Goal: Find specific page/section: Find specific page/section

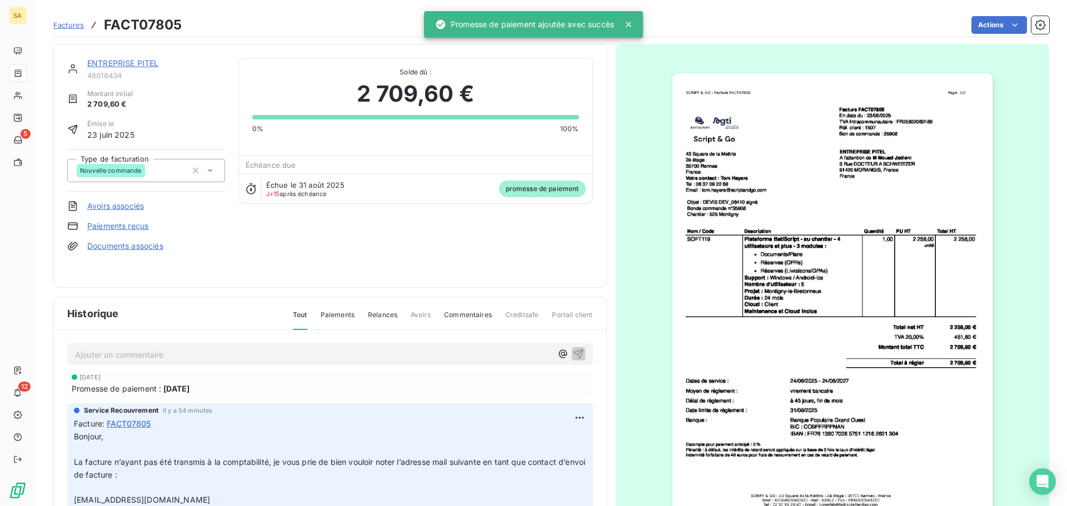
scroll to position [4, 0]
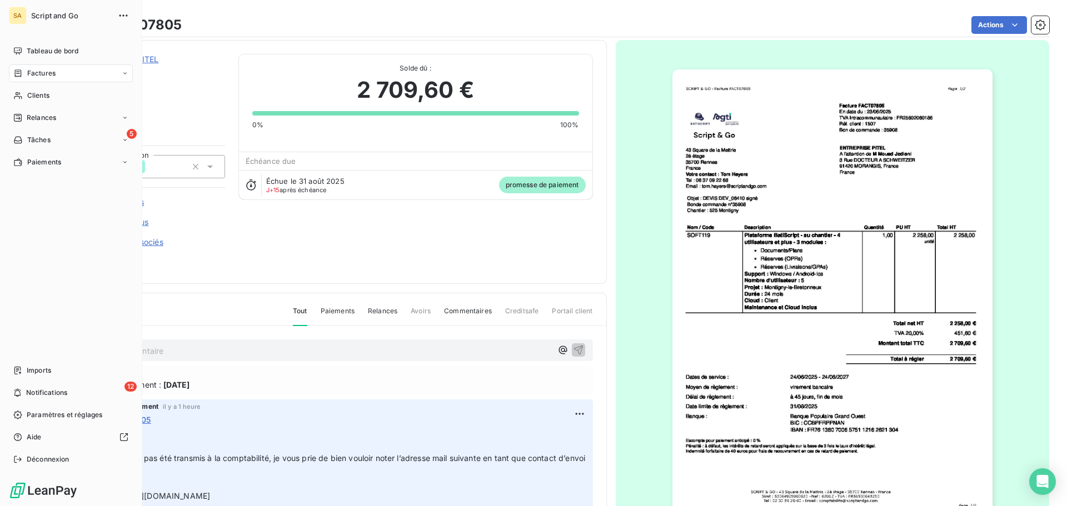
click at [8, 73] on div "SA Script and Go Tableau de bord Factures Clients Relances 5 Tâches Paiements I…" at bounding box center [71, 253] width 142 height 506
click at [36, 71] on span "Factures" at bounding box center [41, 73] width 28 height 10
click at [79, 95] on div "Factures" at bounding box center [77, 96] width 111 height 18
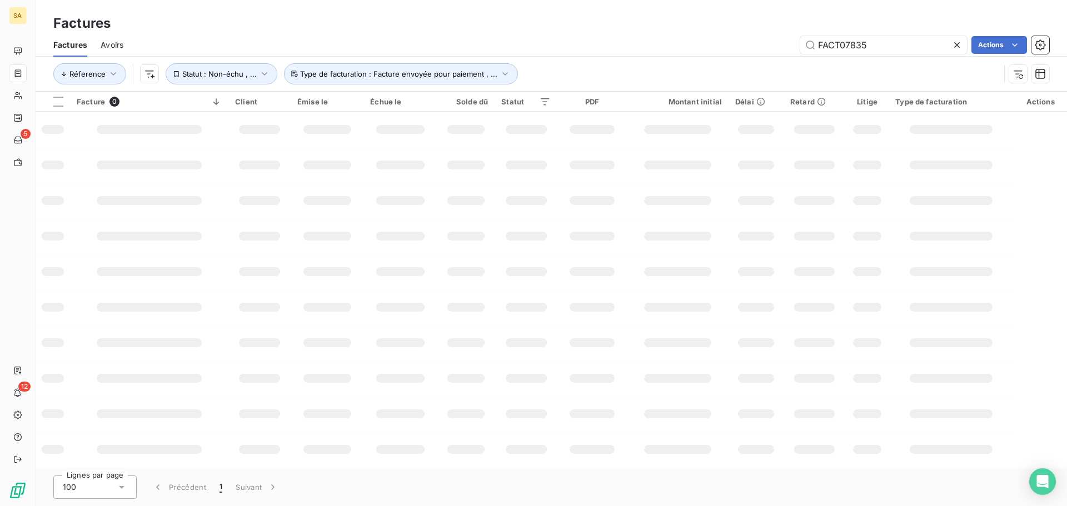
drag, startPoint x: 883, startPoint y: 50, endPoint x: 725, endPoint y: 50, distance: 157.9
click at [725, 50] on div "FACT07835 Actions" at bounding box center [593, 45] width 913 height 18
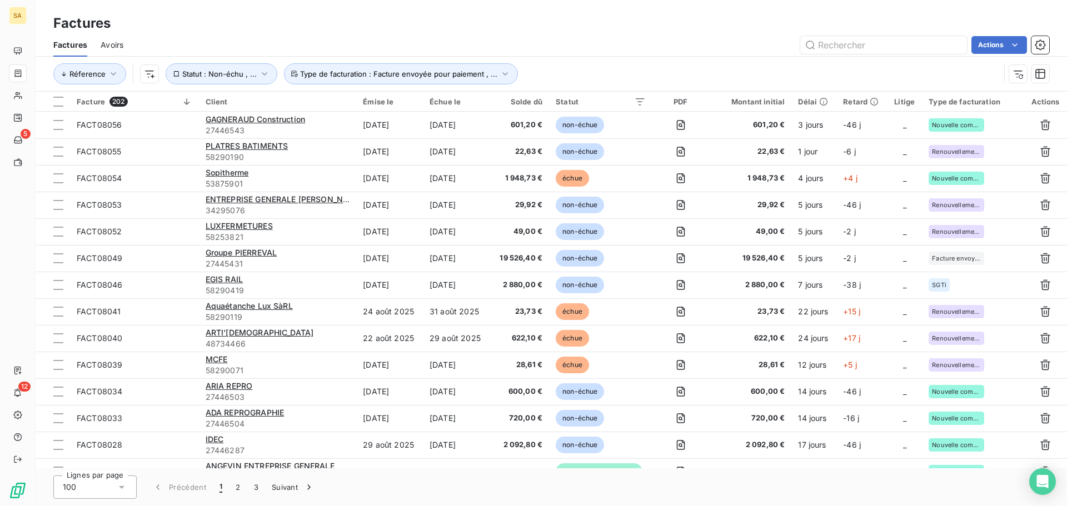
click at [149, 74] on html "SA 5 12 Factures Factures Avoirs Actions Réference Statut : Non-échu , ... Type…" at bounding box center [533, 253] width 1067 height 506
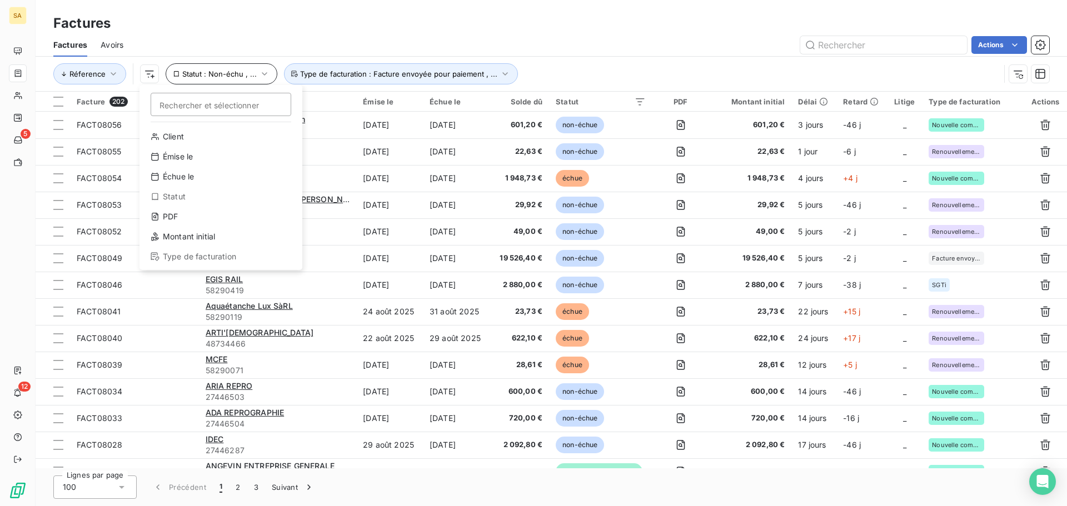
click at [201, 72] on html "SA 5 12 Factures Factures Avoirs Actions Réference Rechercher et sélectionner C…" at bounding box center [533, 253] width 1067 height 506
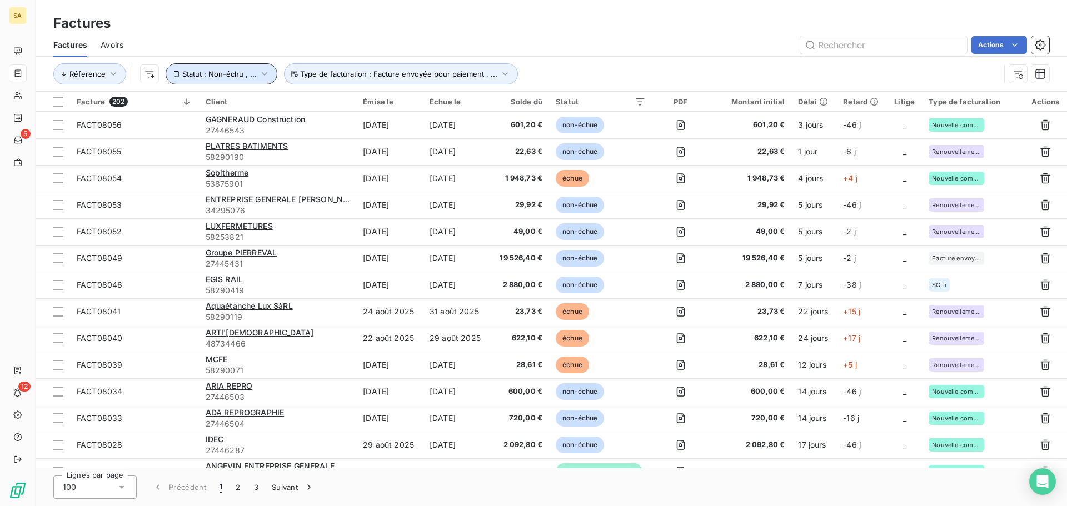
click at [202, 72] on span "Statut : Non-échu , ..." at bounding box center [219, 73] width 74 height 9
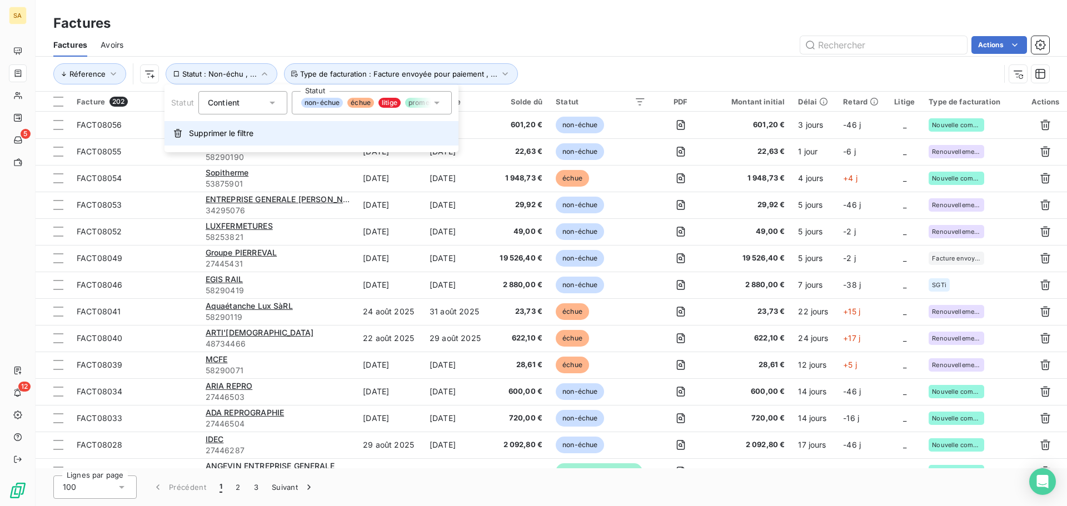
click at [196, 138] on span "Supprimer le filtre" at bounding box center [221, 133] width 64 height 11
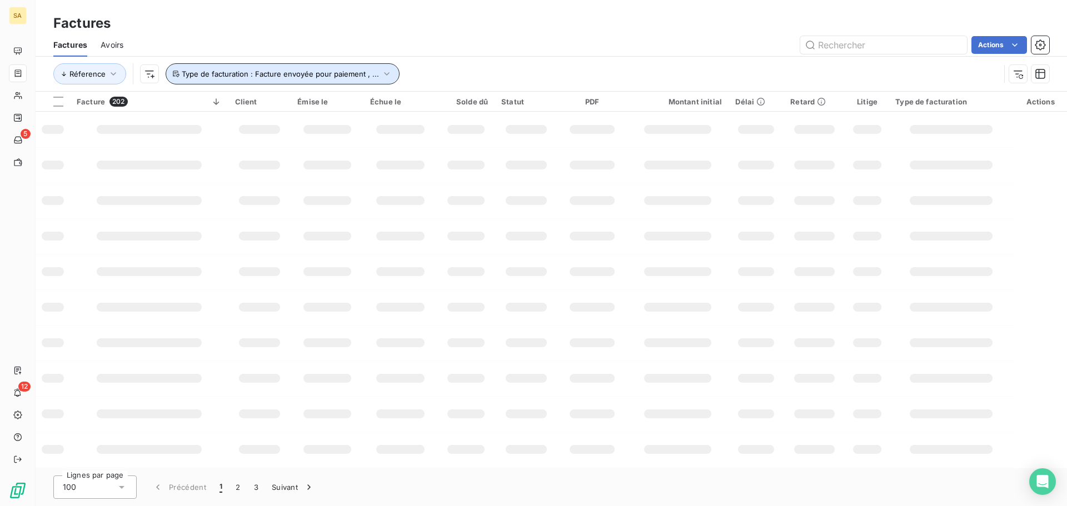
click at [238, 71] on span "Type de facturation : Facture envoyée pour paiement , ..." at bounding box center [280, 73] width 197 height 9
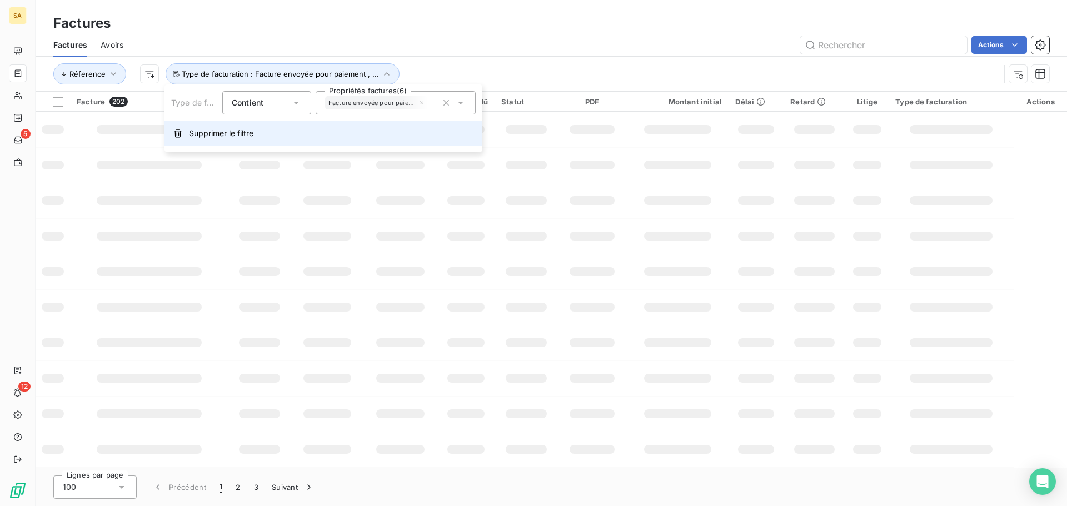
click at [226, 142] on button "Supprimer le filtre" at bounding box center [324, 133] width 318 height 24
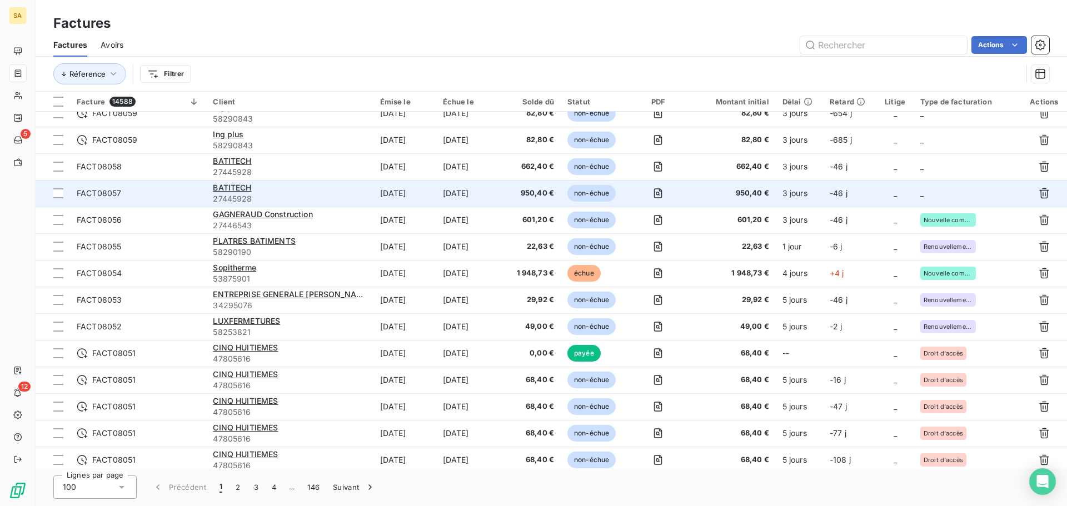
scroll to position [778, 0]
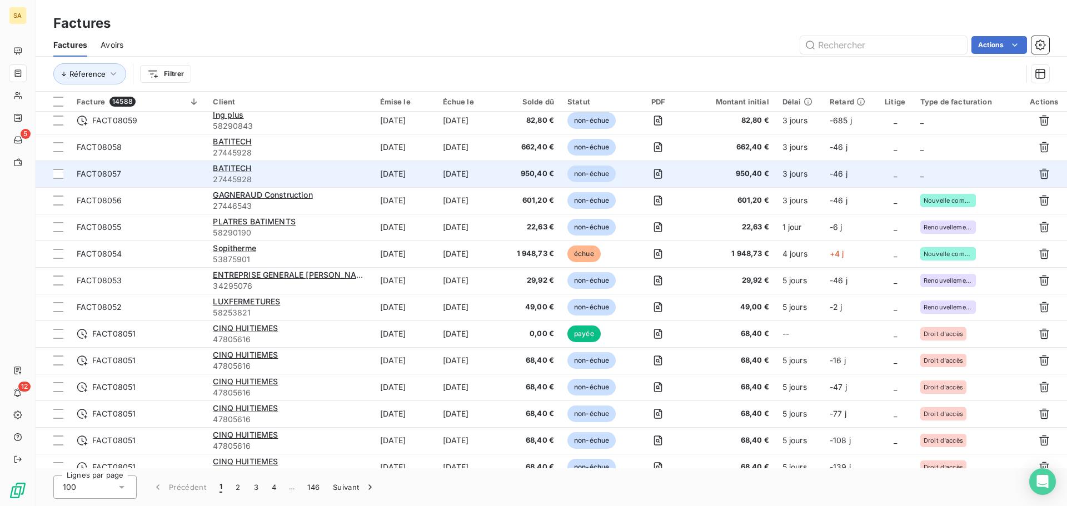
click at [946, 165] on td "_" at bounding box center [968, 174] width 108 height 27
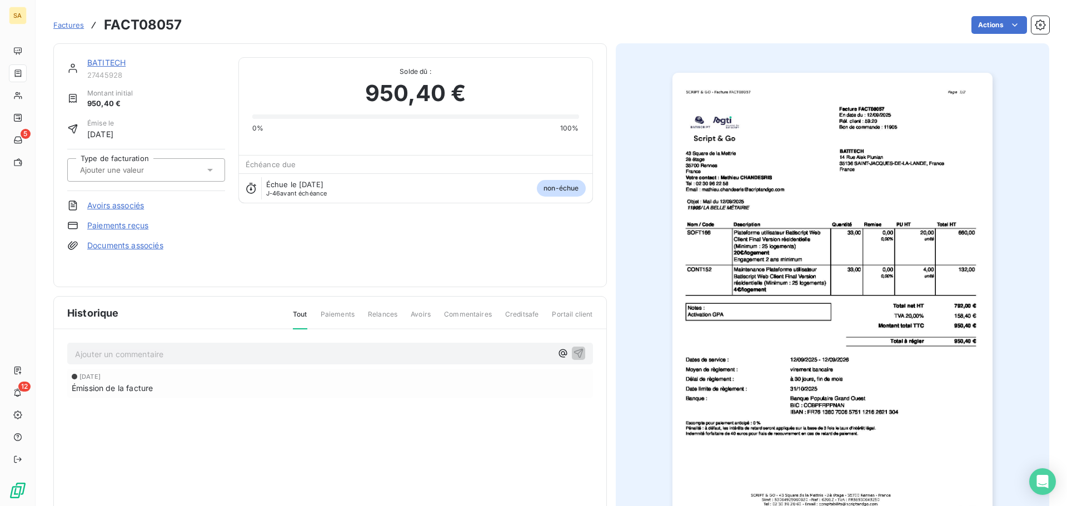
click at [103, 173] on input "text" at bounding box center [135, 170] width 112 height 10
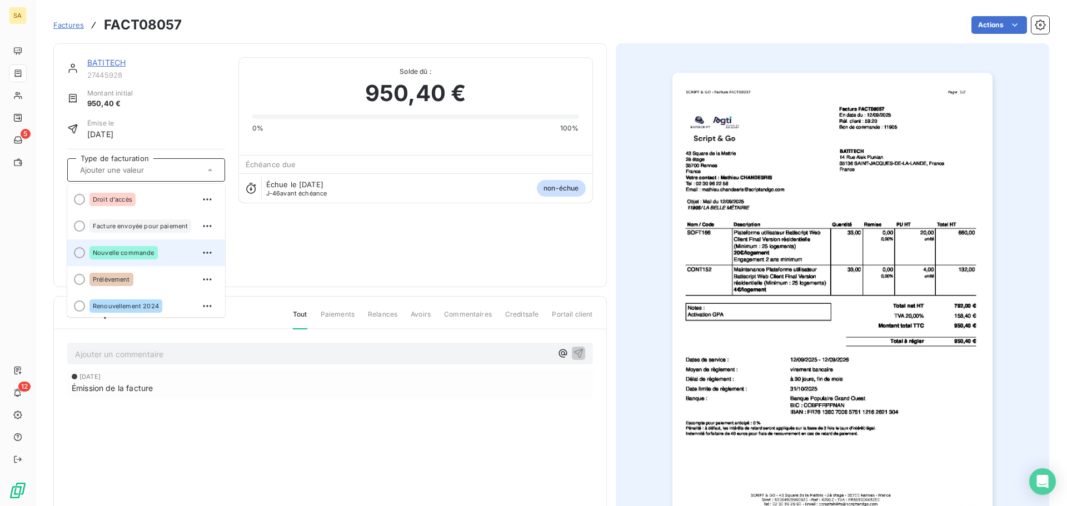
click at [77, 251] on div at bounding box center [79, 252] width 11 height 11
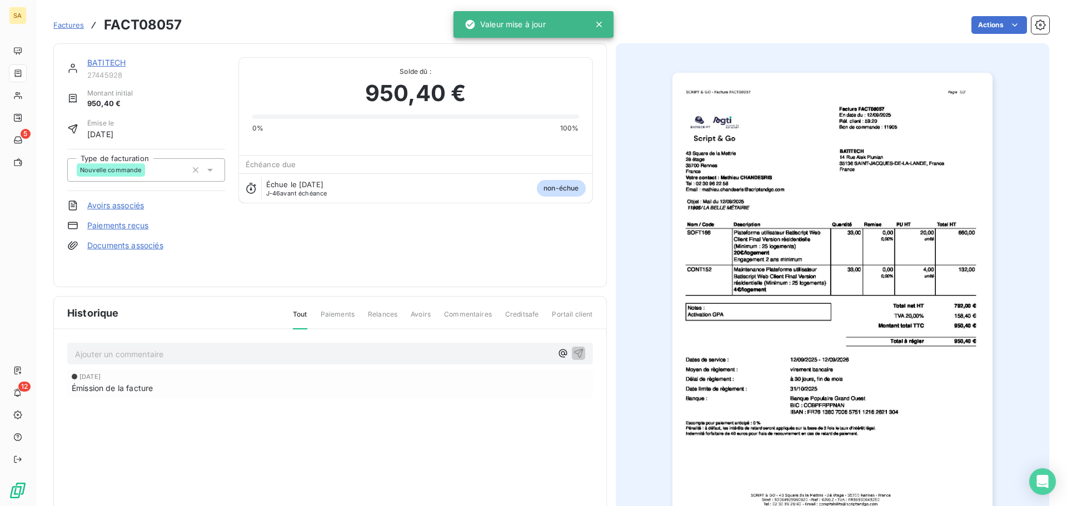
click at [71, 21] on span "Factures" at bounding box center [68, 25] width 31 height 9
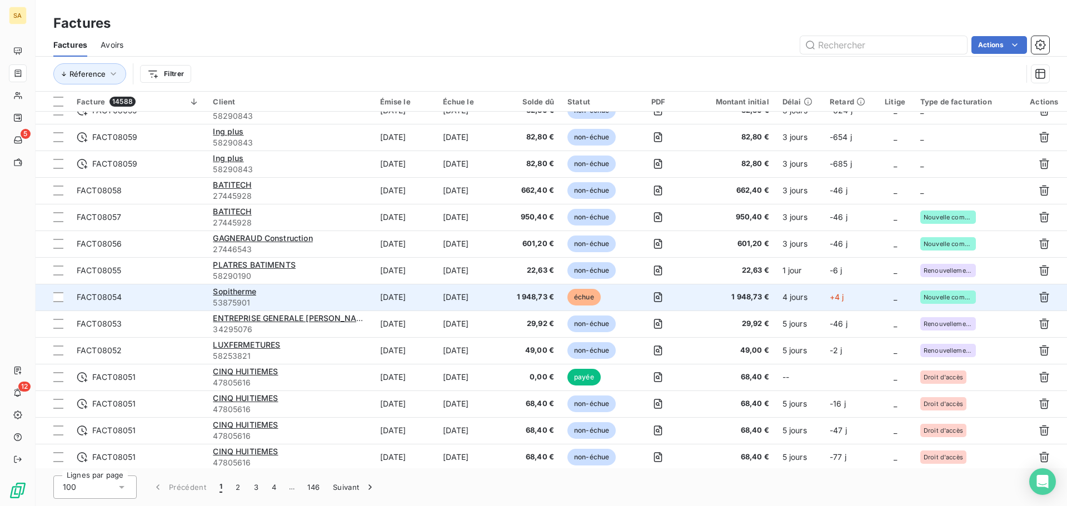
scroll to position [667, 0]
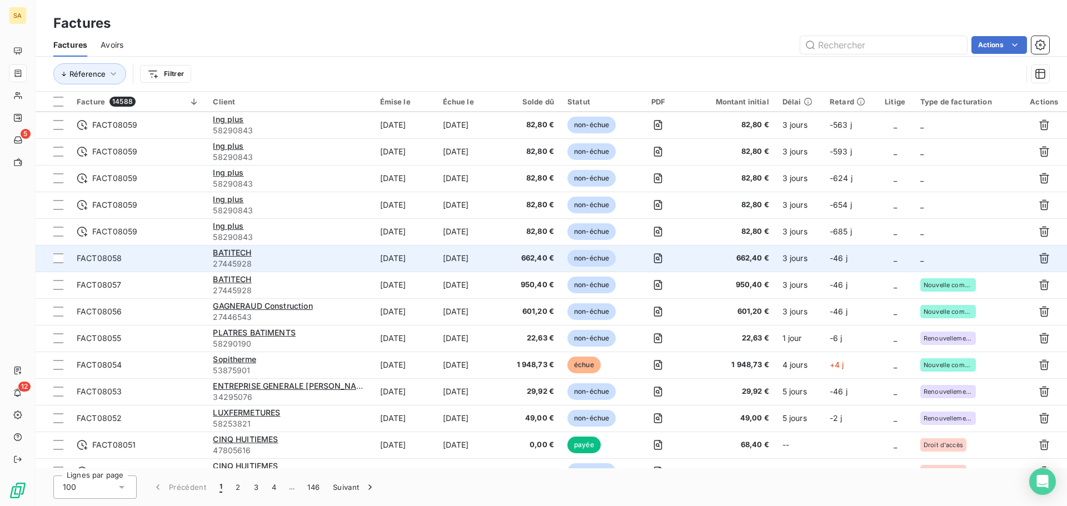
click at [963, 257] on td "_" at bounding box center [968, 258] width 108 height 27
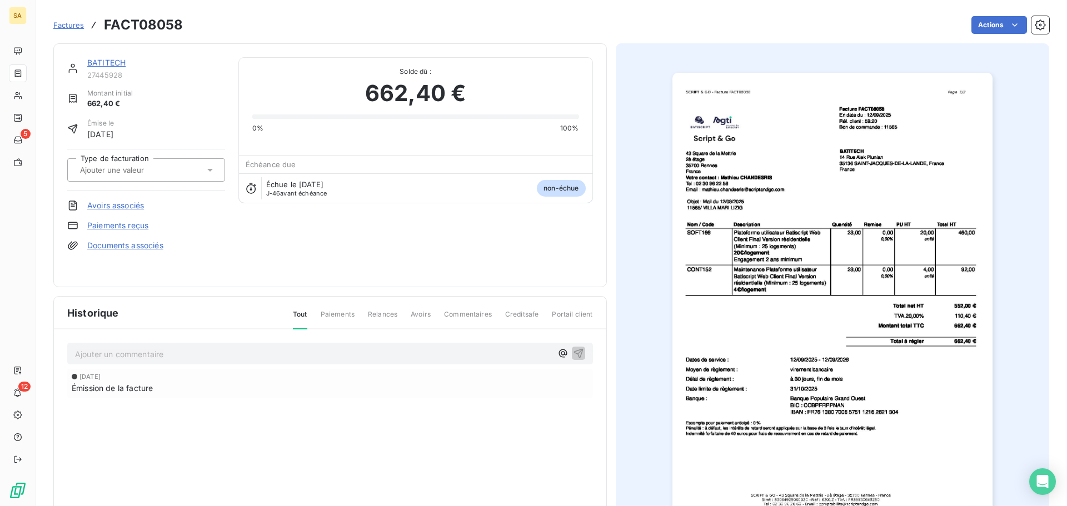
click at [176, 173] on div at bounding box center [141, 170] width 128 height 14
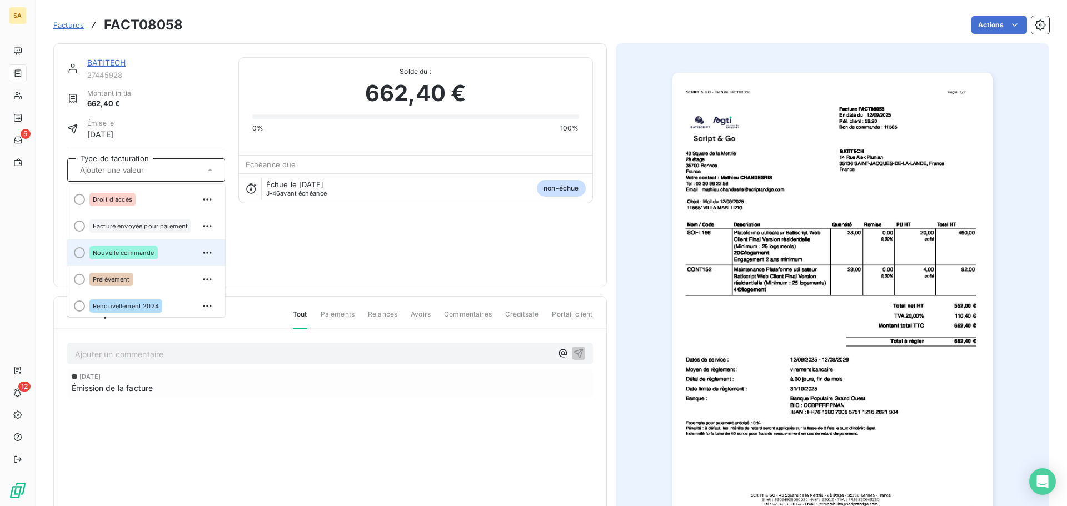
click at [141, 249] on div "Nouvelle commande" at bounding box center [124, 252] width 68 height 13
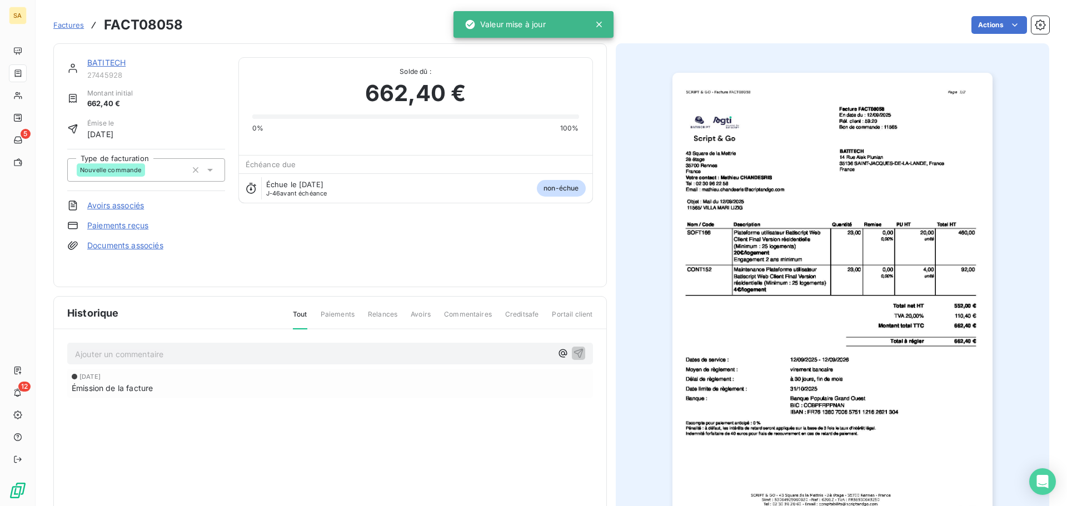
click at [72, 23] on span "Factures" at bounding box center [68, 25] width 31 height 9
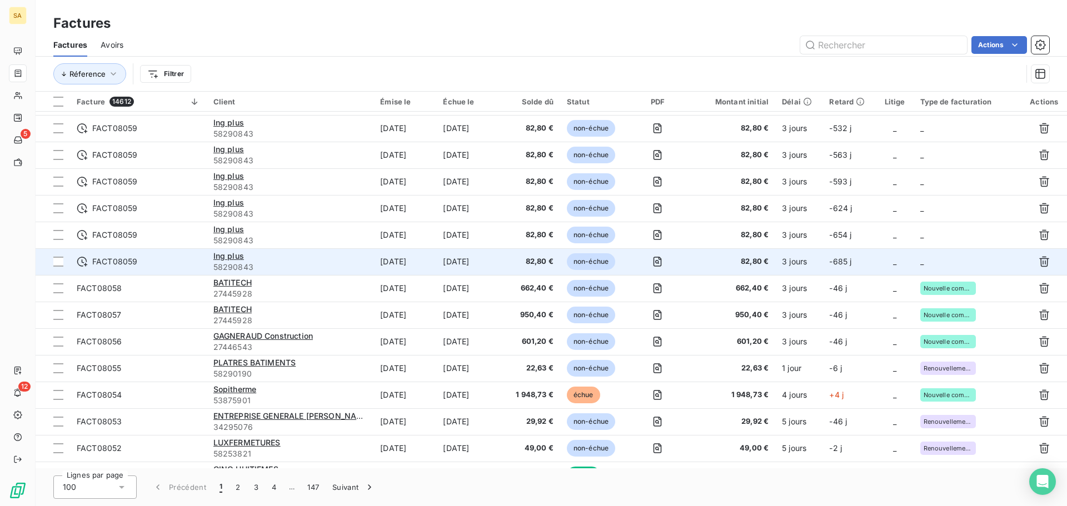
scroll to position [1279, 0]
click at [955, 261] on td "_" at bounding box center [968, 260] width 108 height 27
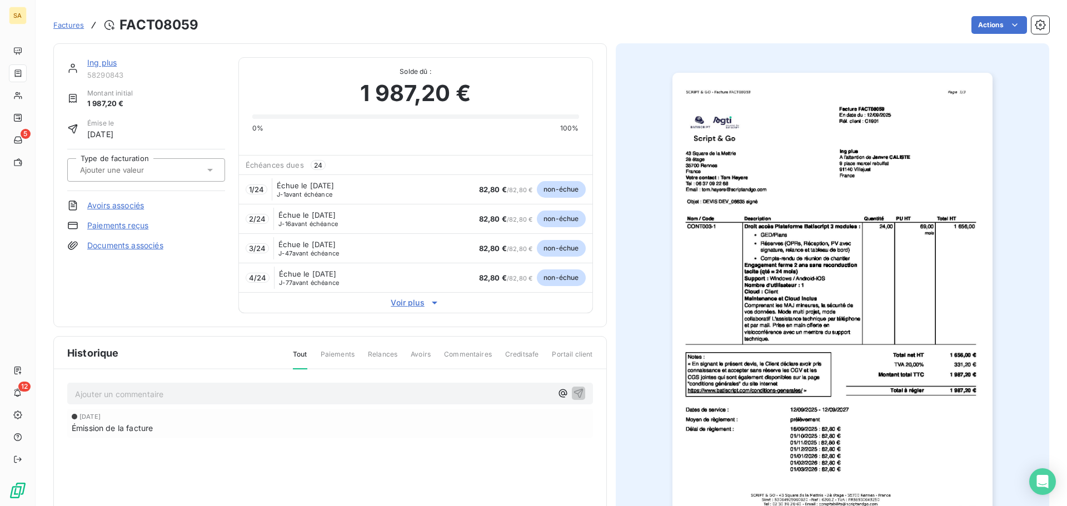
click at [151, 170] on input "text" at bounding box center [135, 170] width 112 height 10
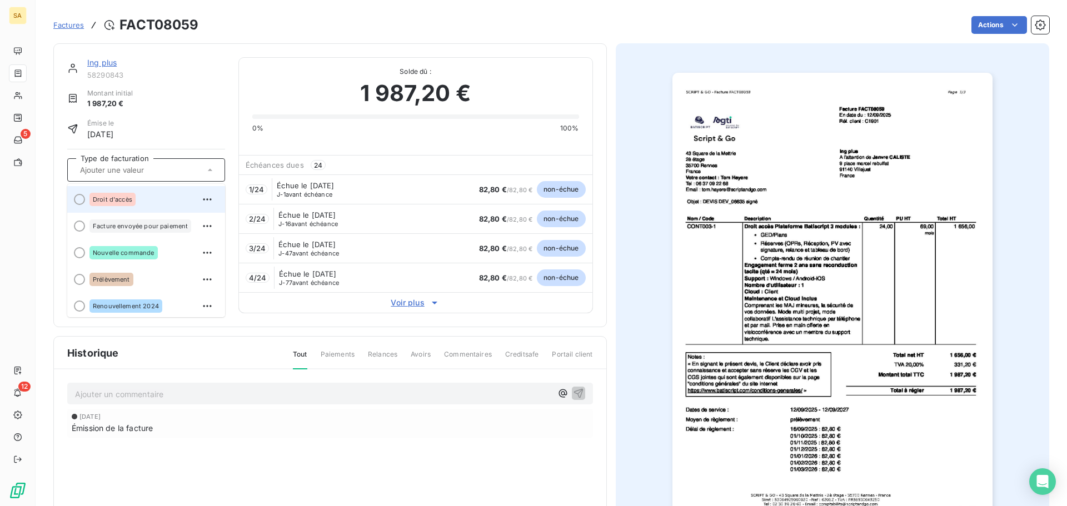
click at [80, 202] on div at bounding box center [79, 199] width 11 height 11
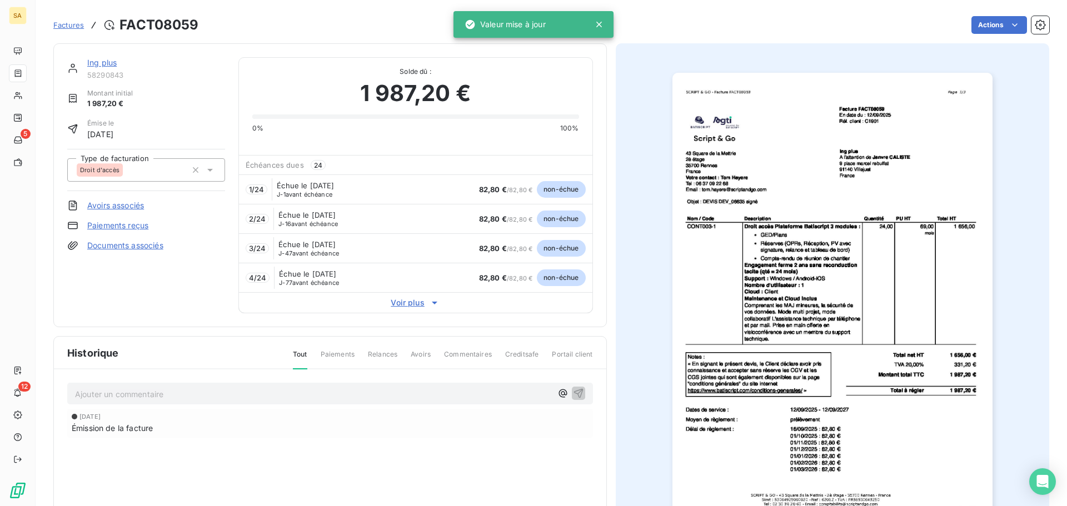
click at [72, 22] on span "Factures" at bounding box center [68, 25] width 31 height 9
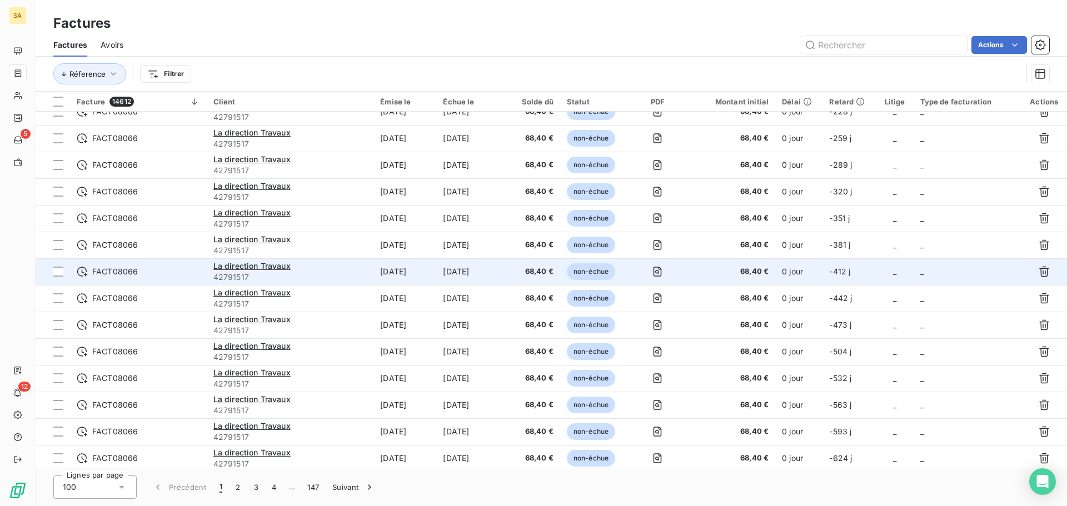
scroll to position [334, 0]
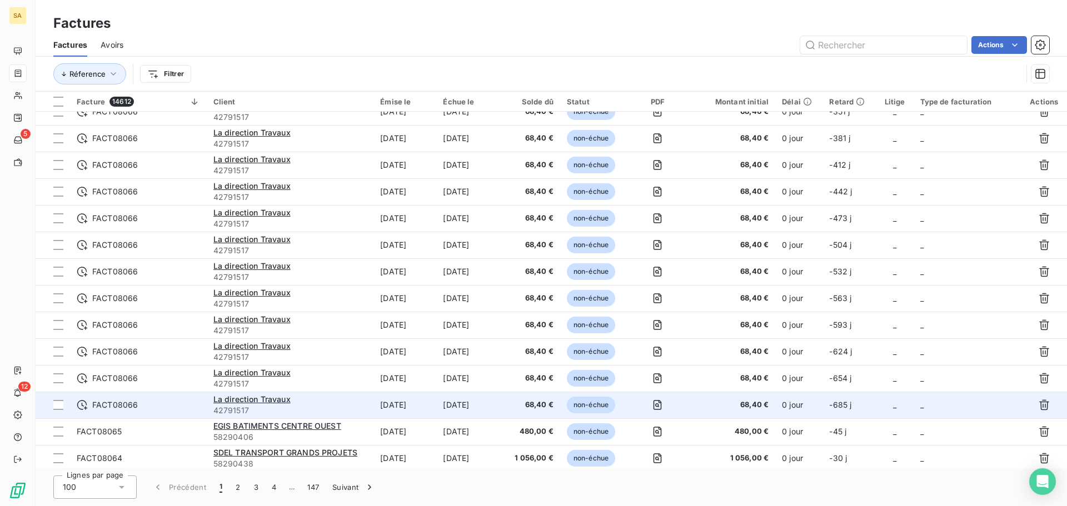
click at [918, 398] on td "_" at bounding box center [968, 405] width 108 height 27
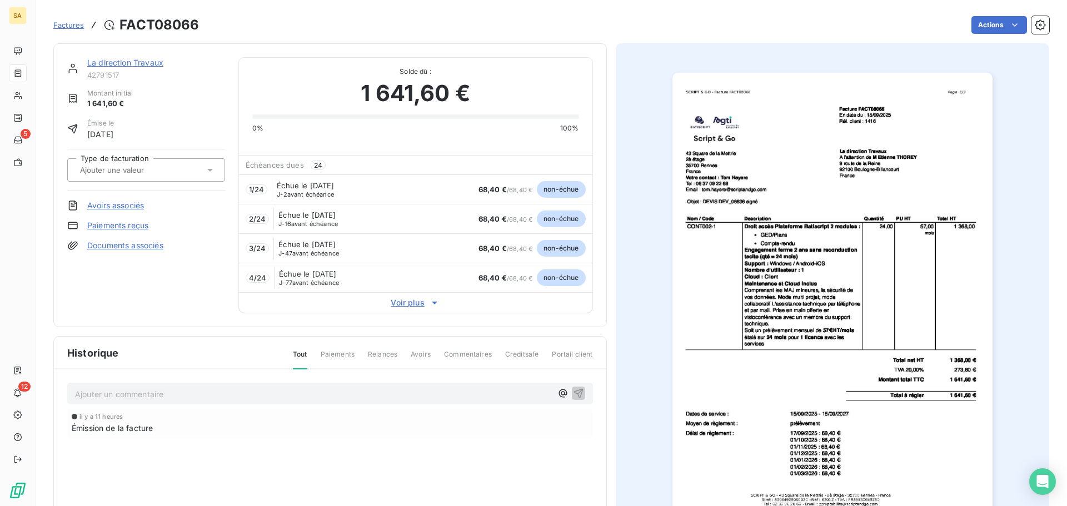
click at [99, 159] on div at bounding box center [146, 169] width 158 height 23
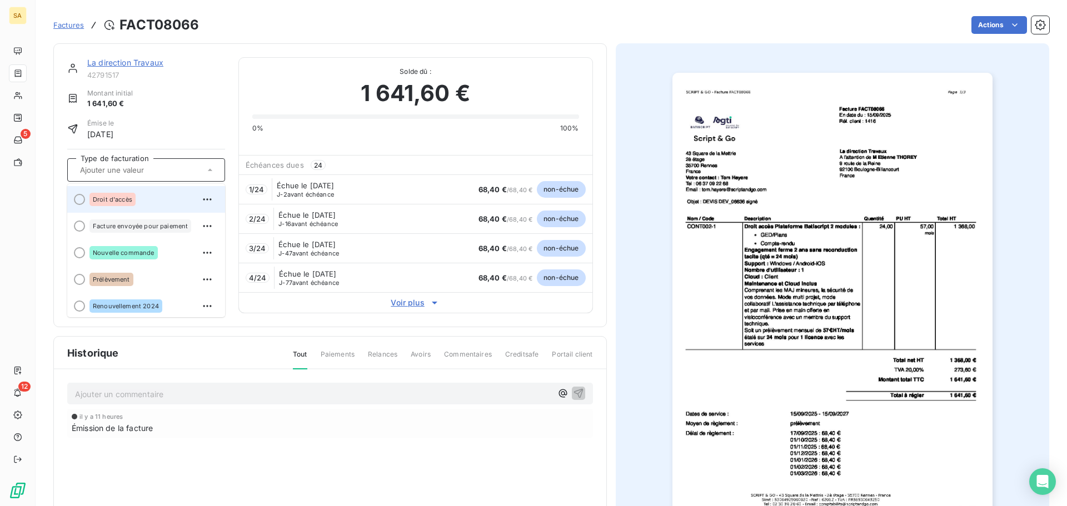
click at [102, 197] on span "Droit d'accès" at bounding box center [112, 199] width 39 height 7
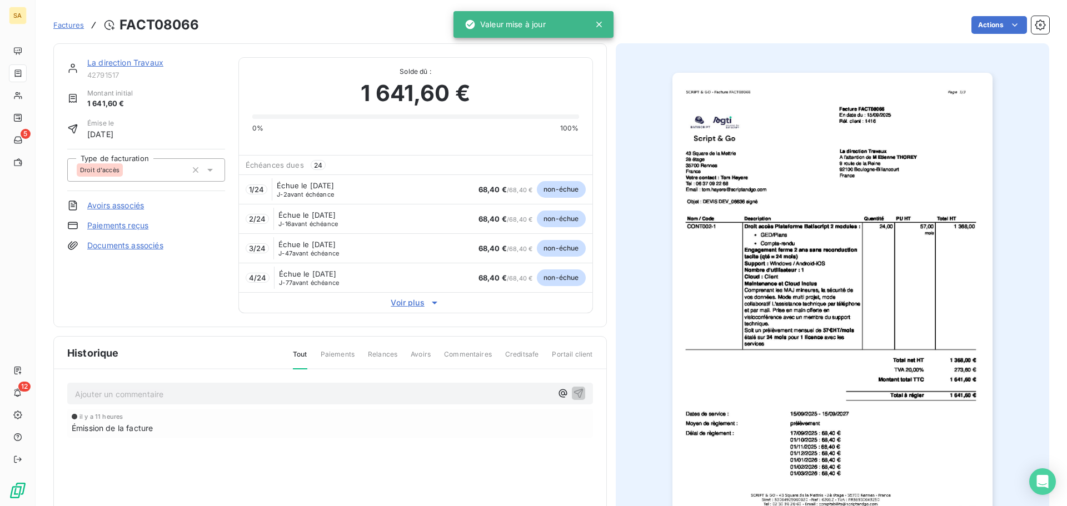
click at [76, 23] on span "Factures" at bounding box center [68, 25] width 31 height 9
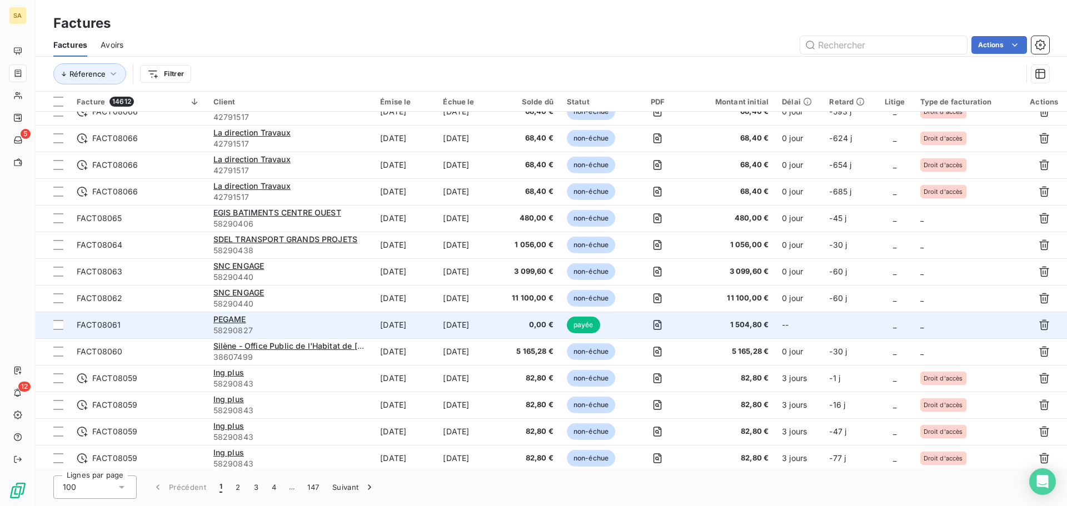
scroll to position [612, 0]
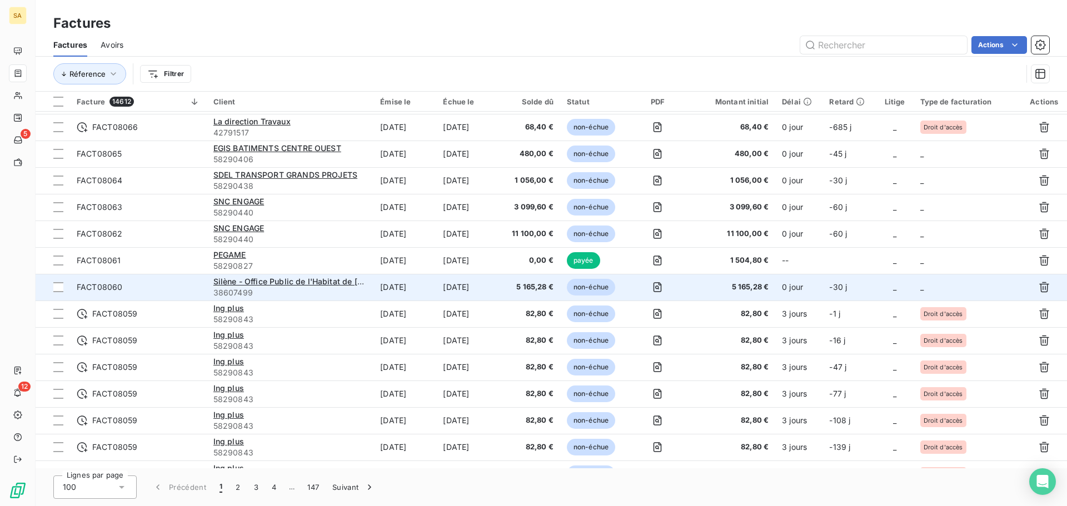
click at [941, 282] on td "_" at bounding box center [968, 287] width 108 height 27
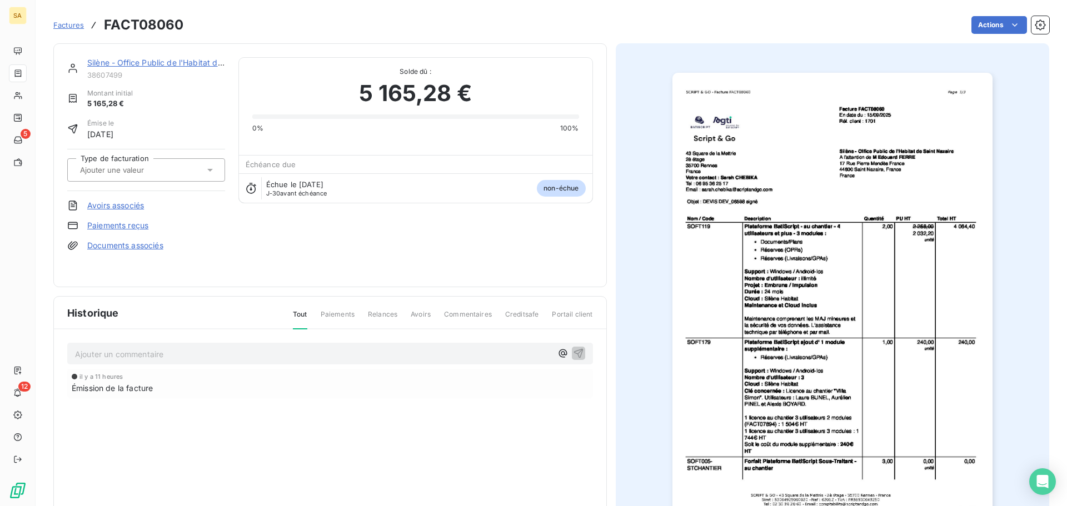
click at [162, 172] on input "text" at bounding box center [135, 170] width 112 height 10
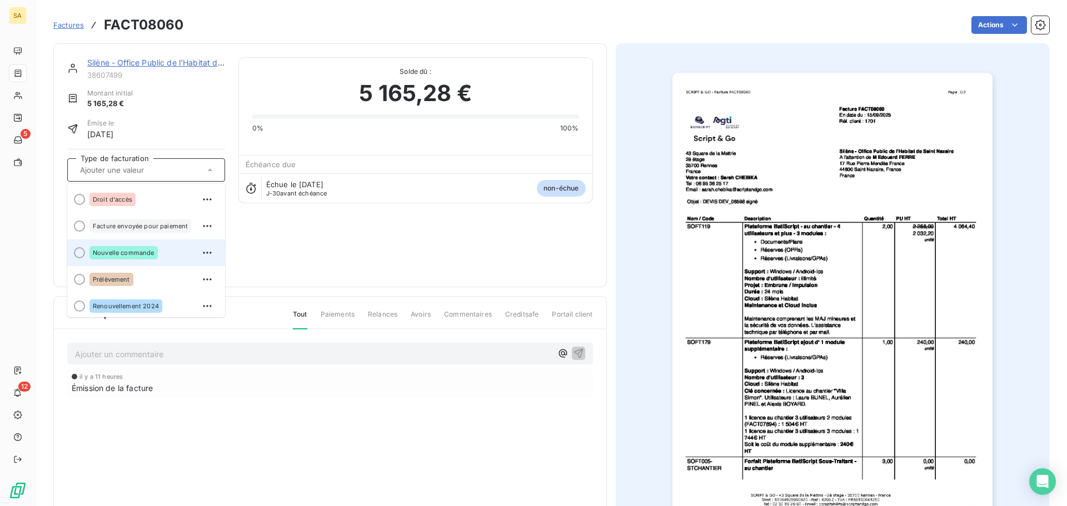
click at [76, 251] on div at bounding box center [79, 252] width 11 height 11
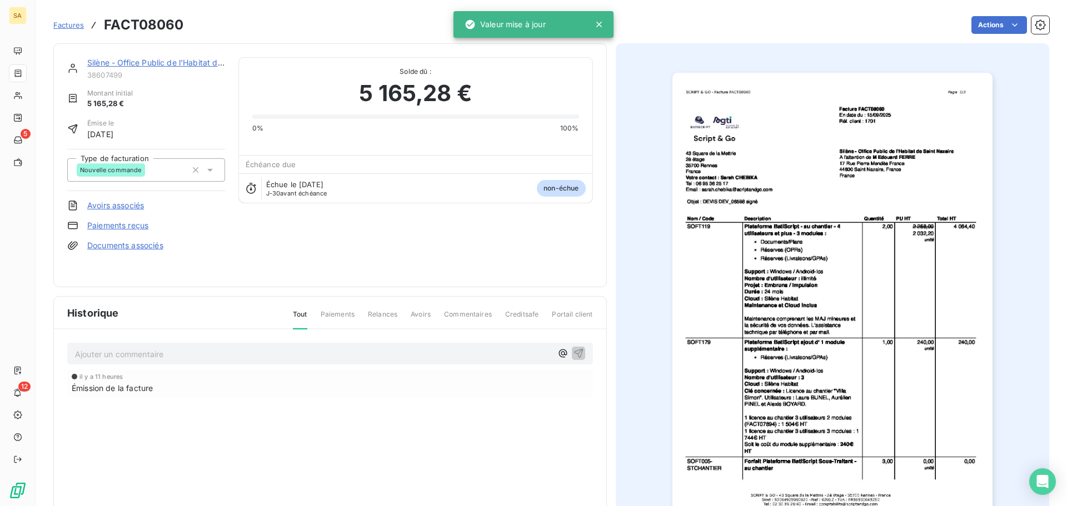
click at [71, 25] on span "Factures" at bounding box center [68, 25] width 31 height 9
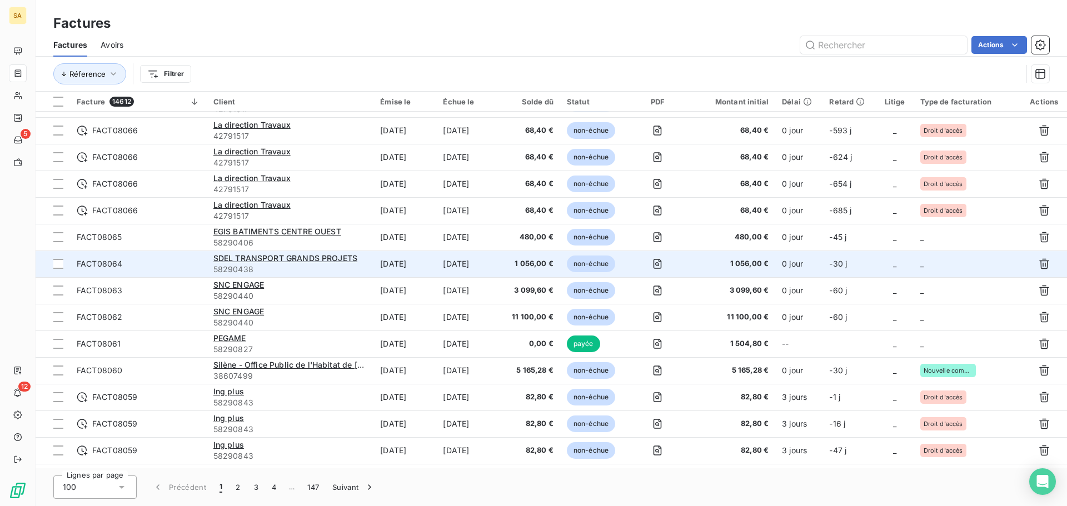
scroll to position [556, 0]
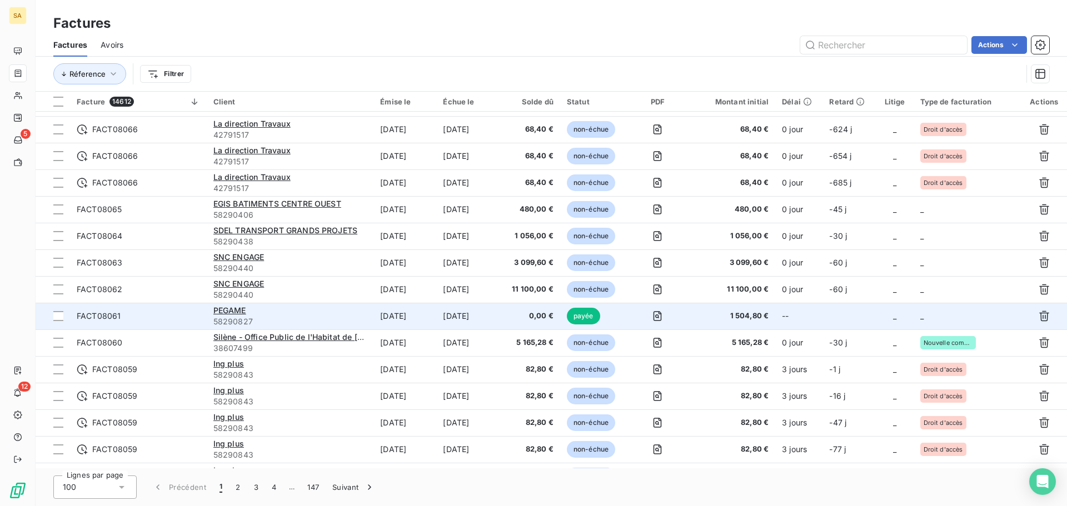
click at [935, 315] on td "_" at bounding box center [968, 316] width 108 height 27
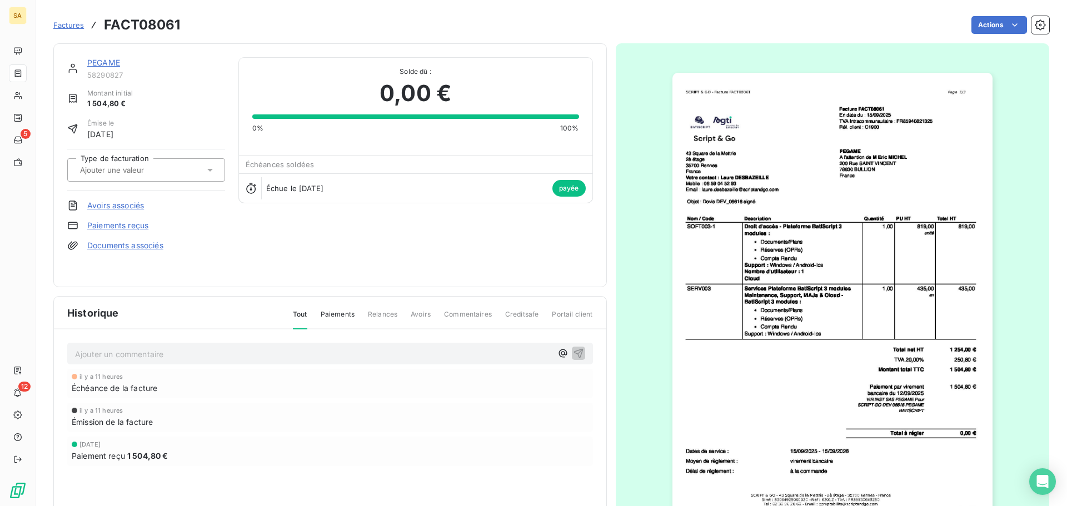
click at [101, 171] on input "text" at bounding box center [135, 170] width 112 height 10
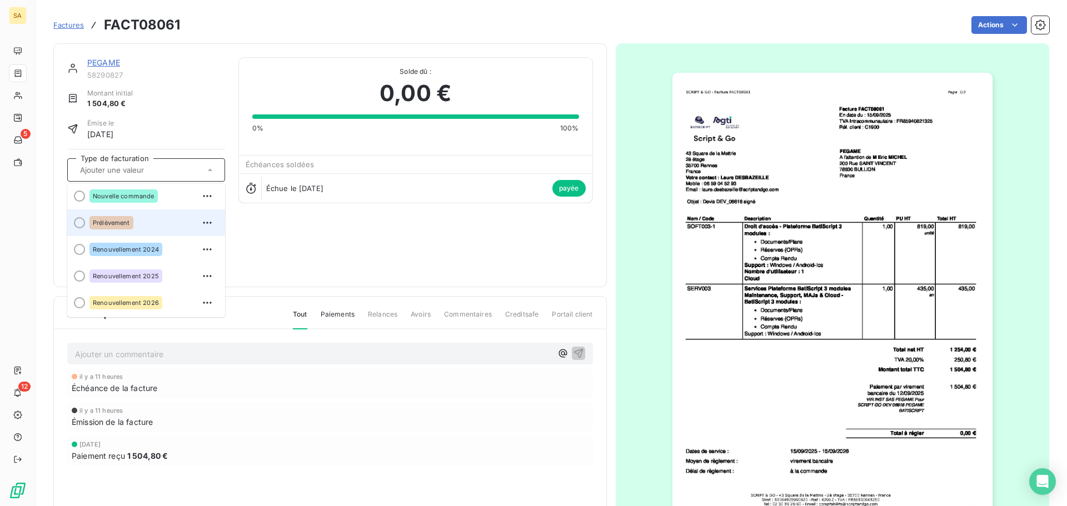
scroll to position [29, 0]
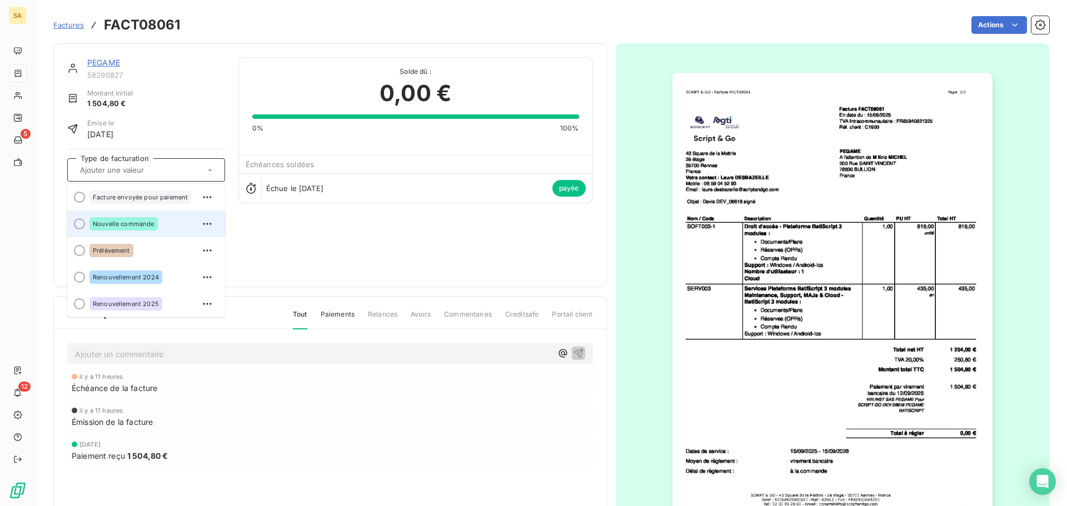
click at [90, 217] on div "Nouvelle commande" at bounding box center [124, 223] width 68 height 13
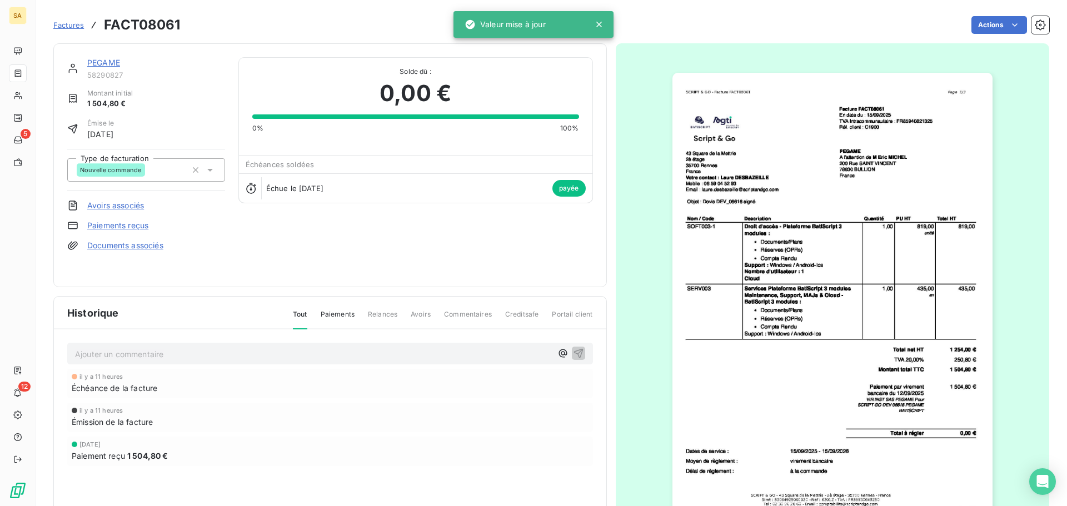
click at [61, 25] on span "Factures" at bounding box center [68, 25] width 31 height 9
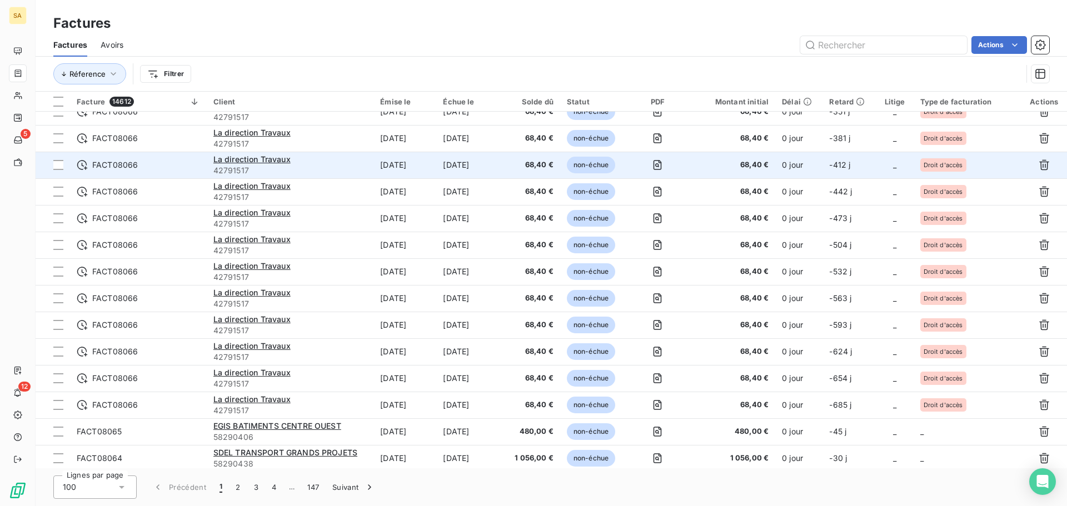
scroll to position [500, 0]
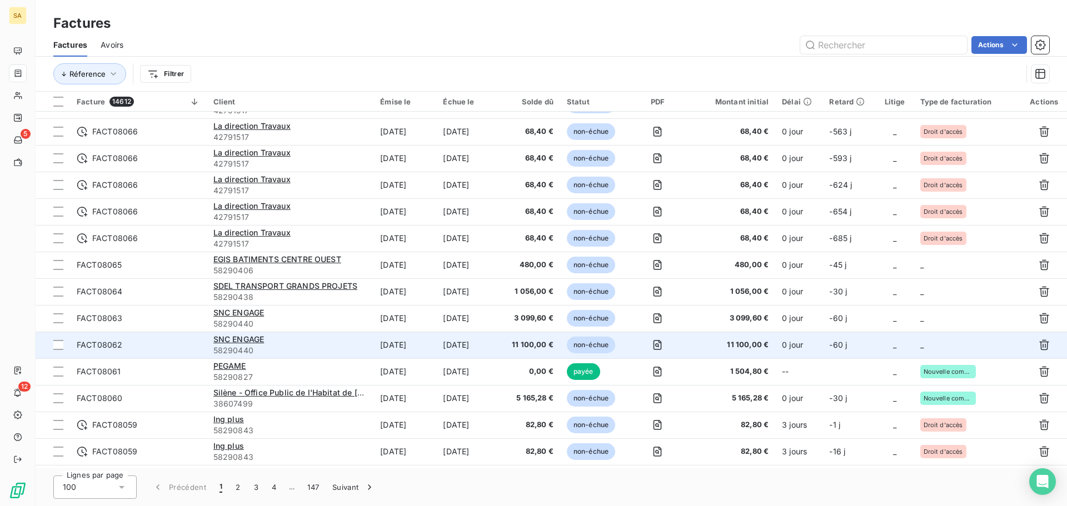
click at [941, 344] on td "_" at bounding box center [968, 345] width 108 height 27
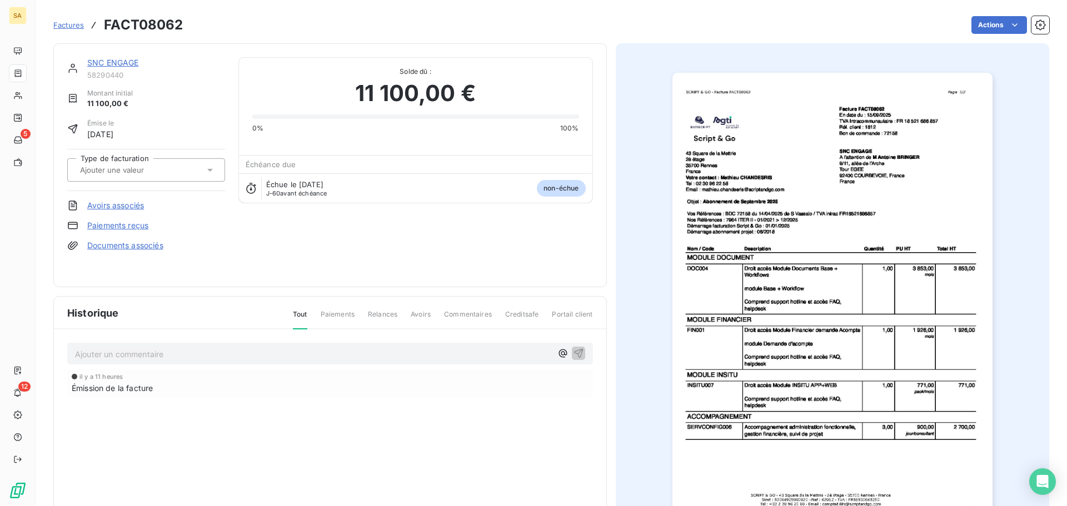
click at [175, 171] on div at bounding box center [141, 170] width 128 height 14
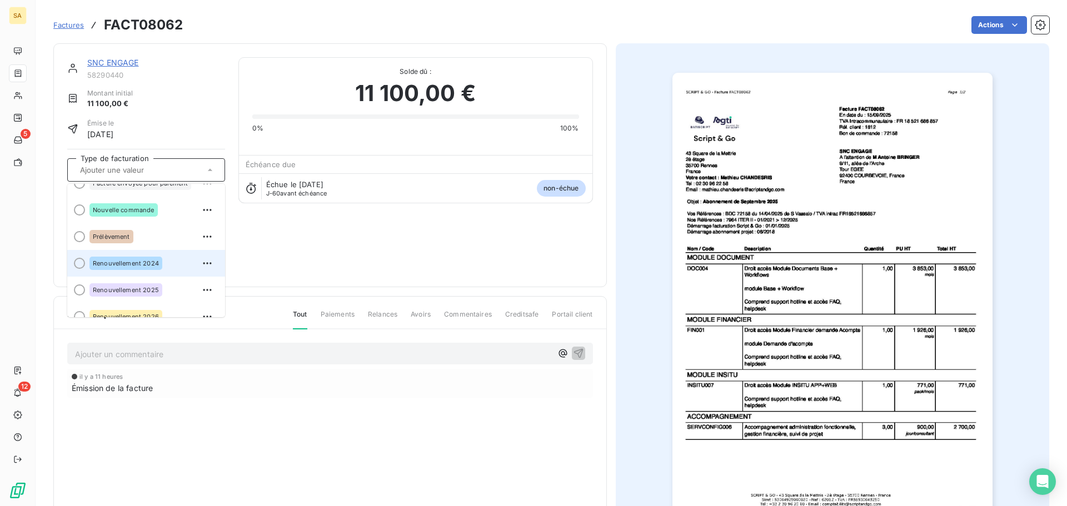
scroll to position [85, 0]
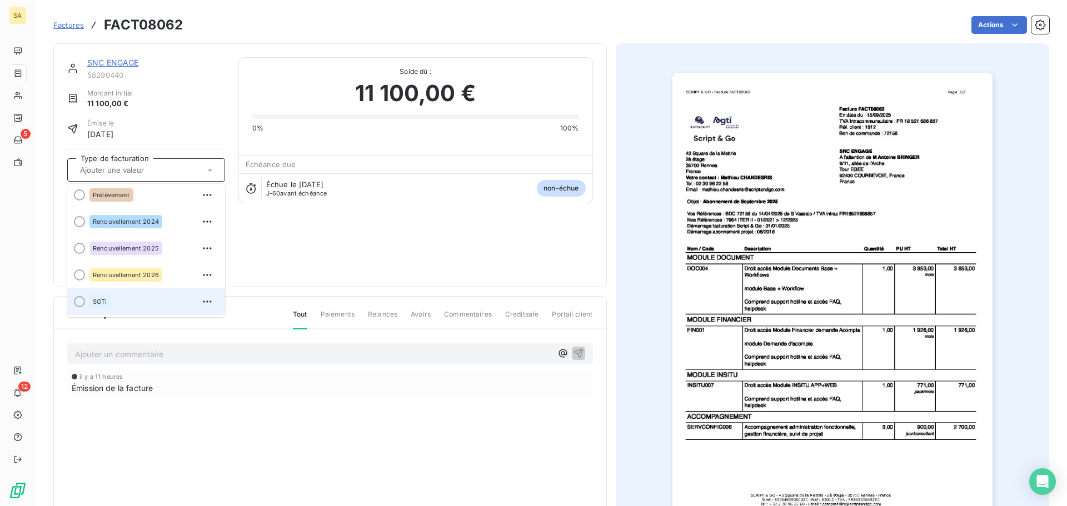
click at [76, 305] on div at bounding box center [79, 301] width 11 height 11
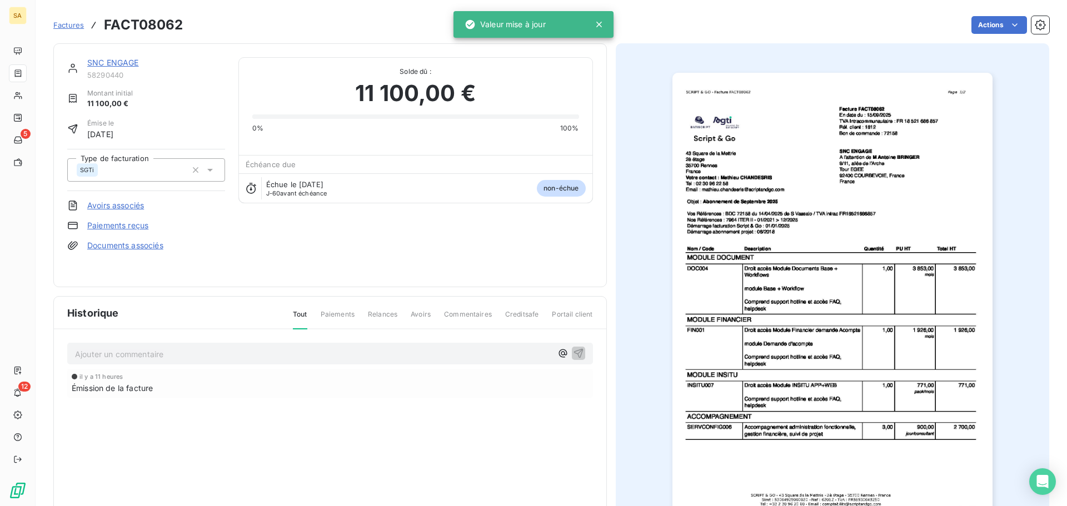
click at [74, 22] on span "Factures" at bounding box center [68, 25] width 31 height 9
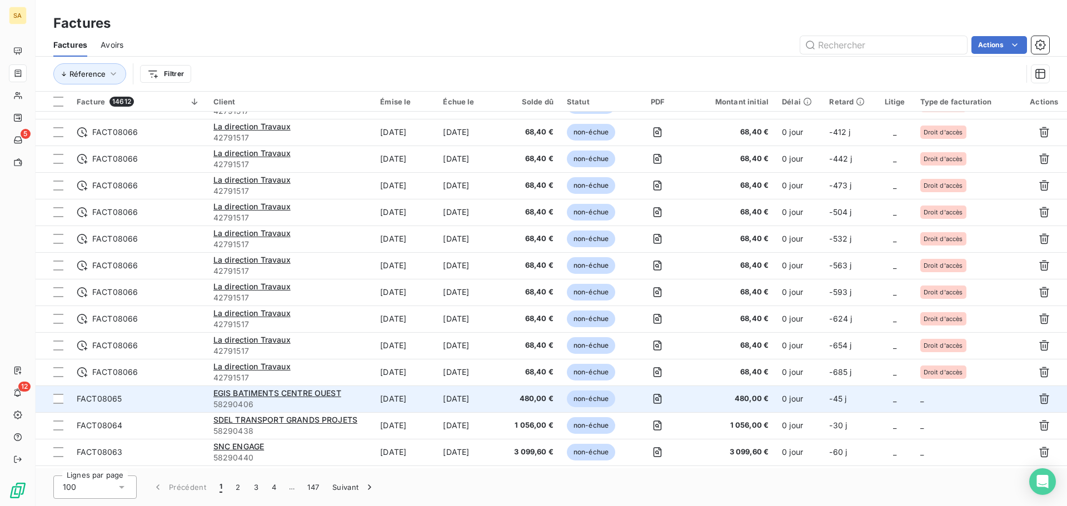
scroll to position [500, 0]
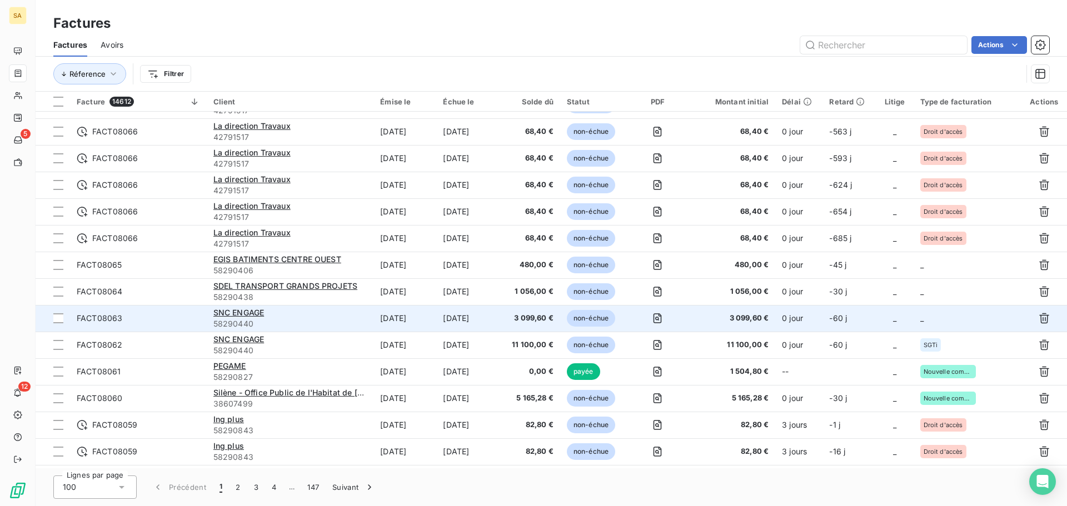
click at [932, 314] on td "_" at bounding box center [968, 318] width 108 height 27
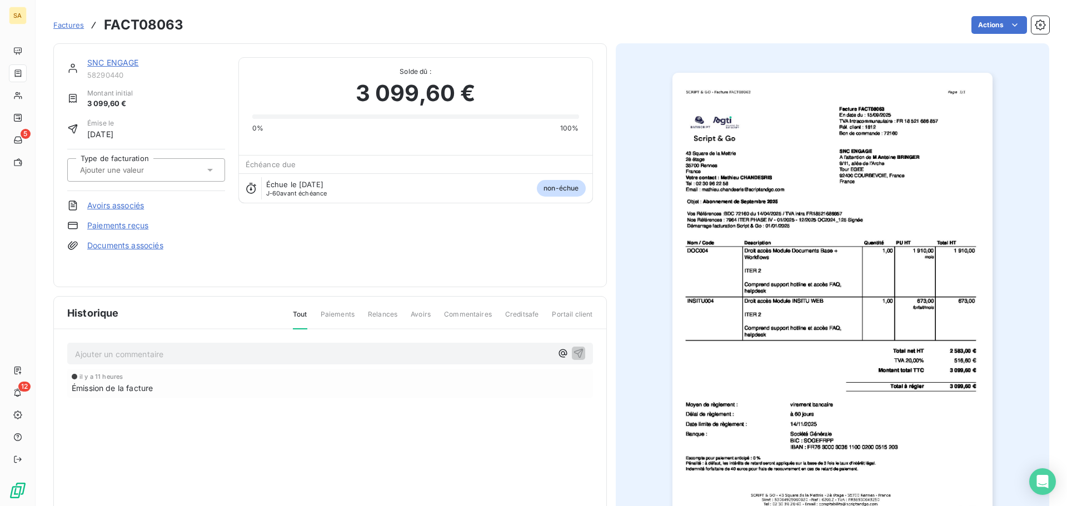
click at [160, 169] on input "text" at bounding box center [135, 170] width 112 height 10
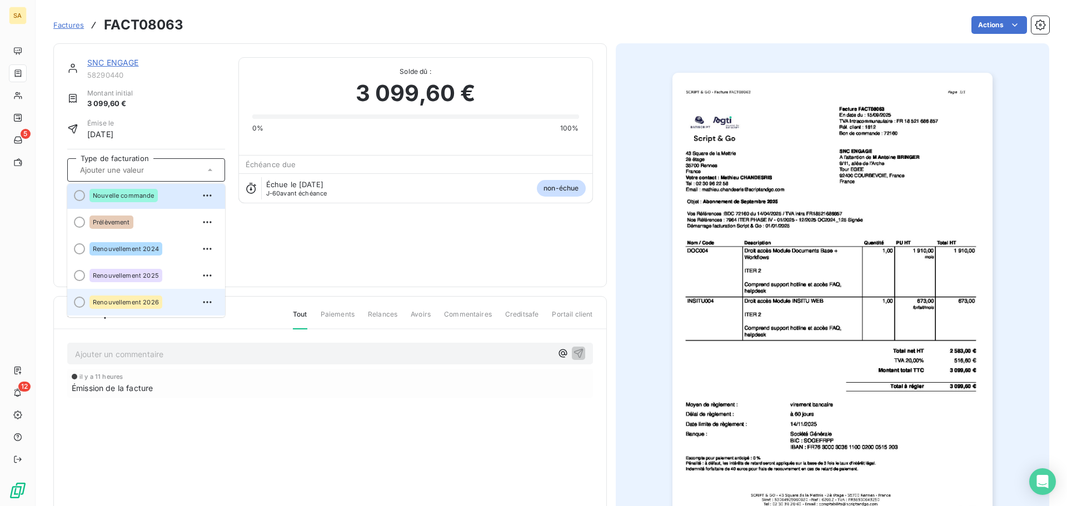
scroll to position [85, 0]
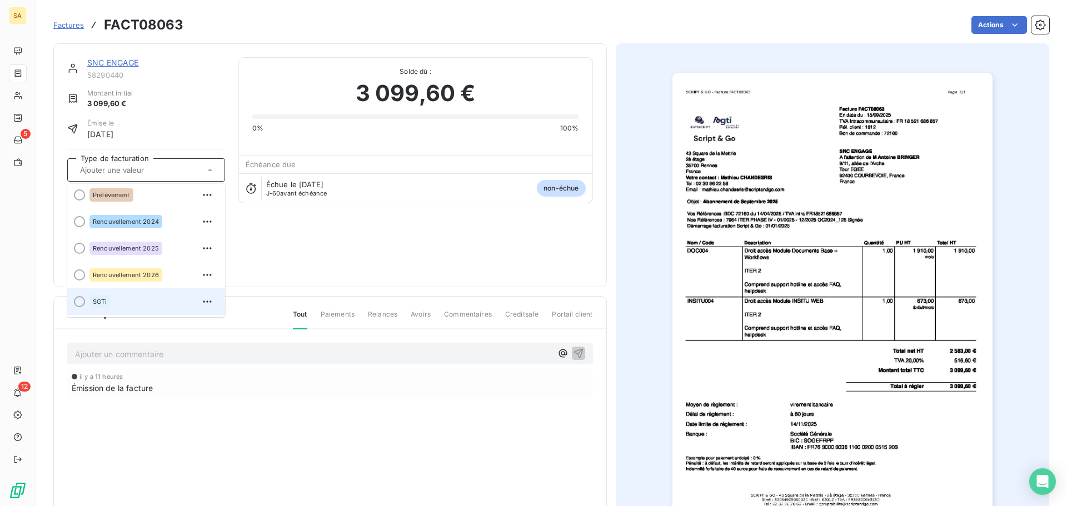
click at [144, 301] on div "SGTi" at bounding box center [153, 302] width 127 height 18
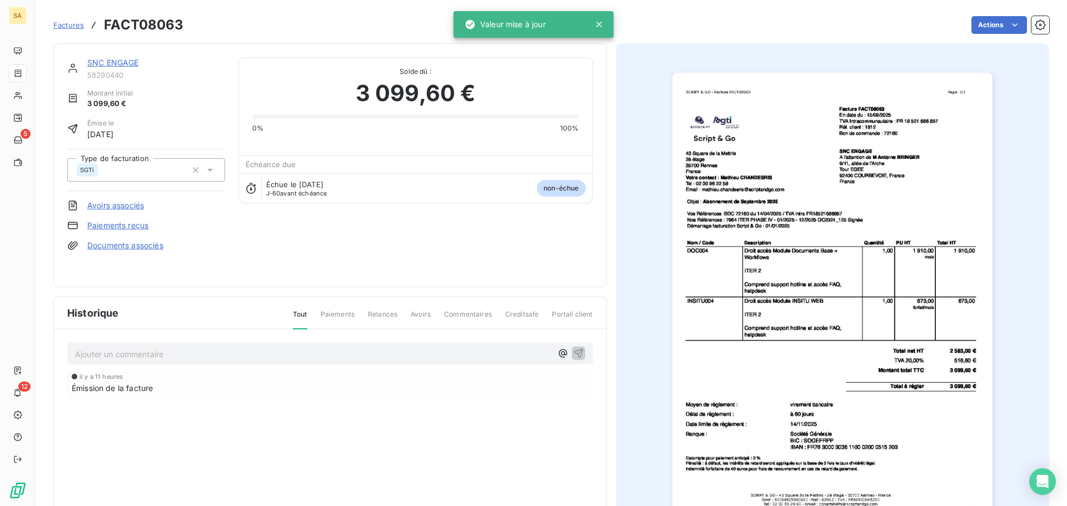
click at [59, 24] on span "Factures" at bounding box center [68, 25] width 31 height 9
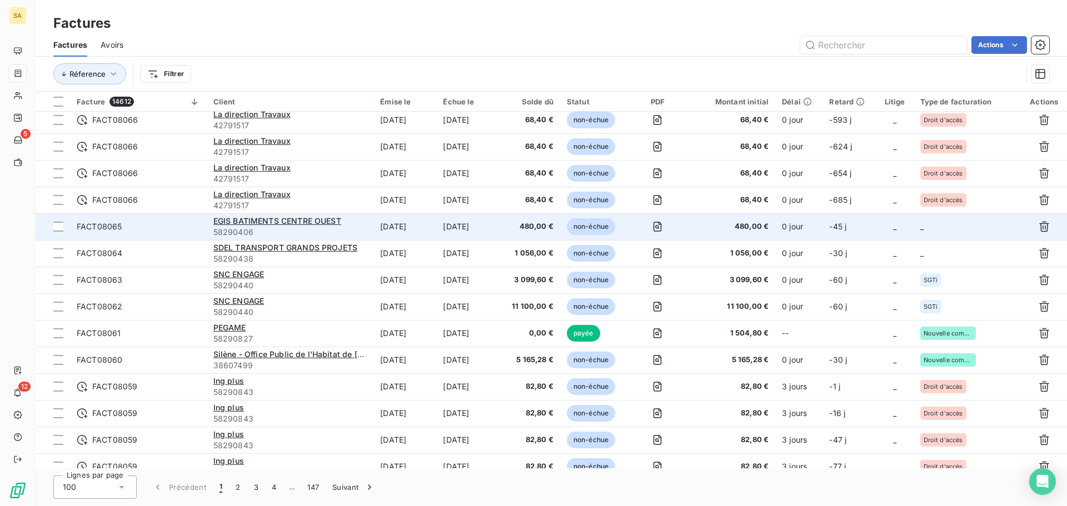
scroll to position [556, 0]
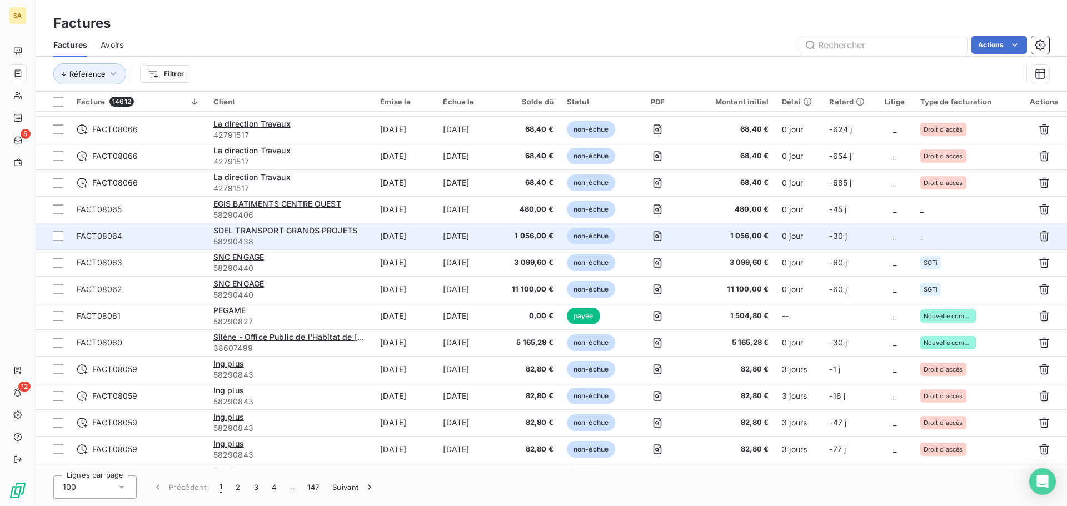
click at [932, 230] on td "_" at bounding box center [968, 236] width 108 height 27
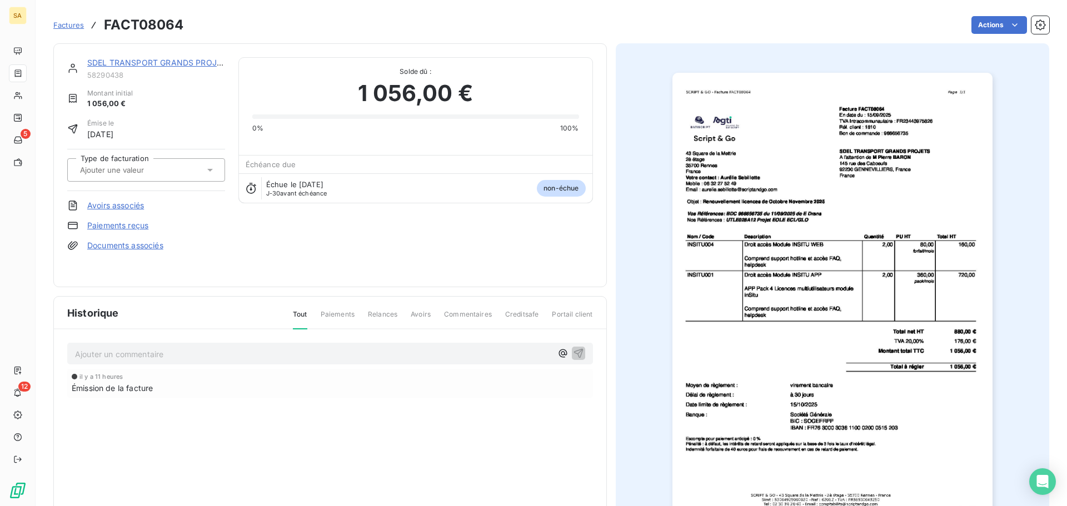
click at [137, 167] on input "text" at bounding box center [135, 170] width 112 height 10
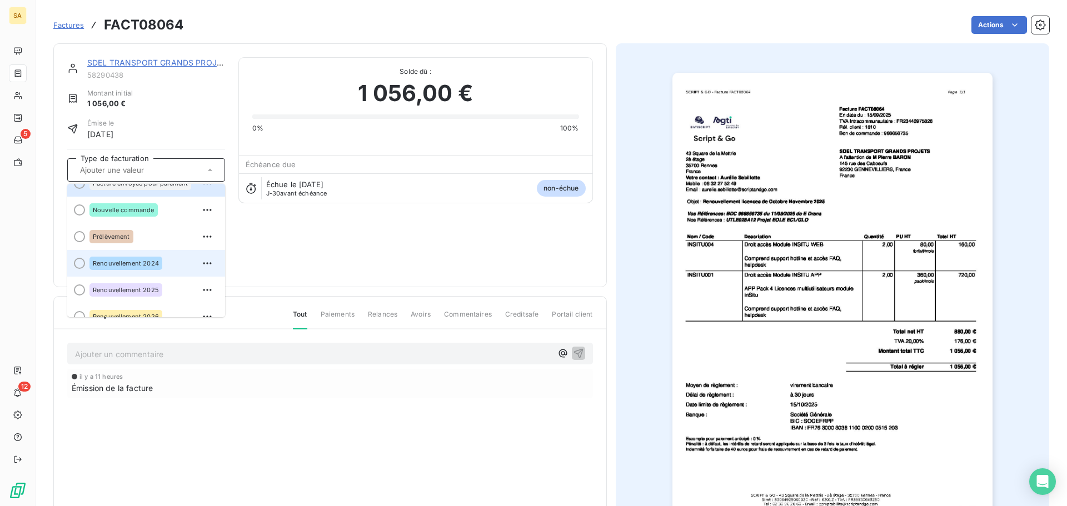
scroll to position [85, 0]
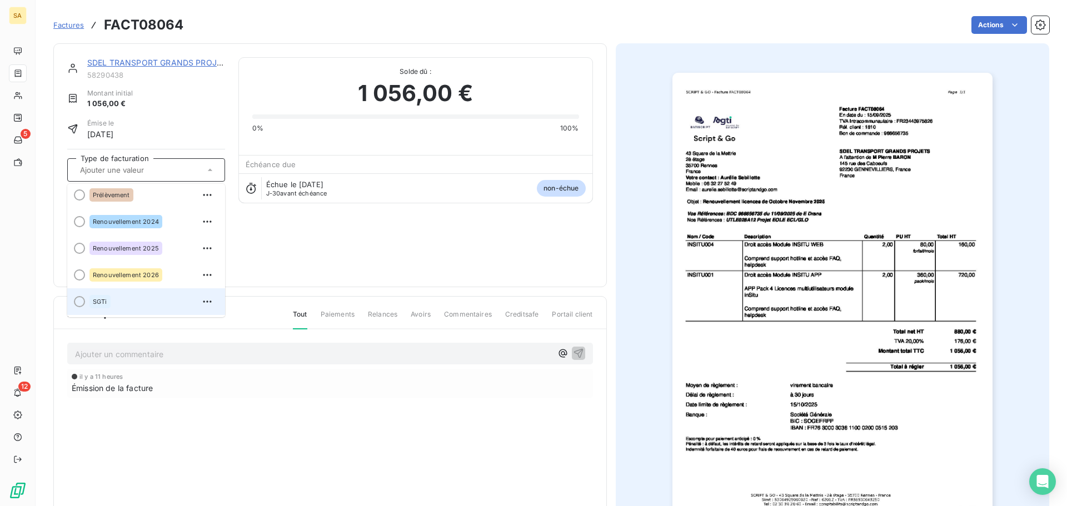
click at [105, 304] on span "SGTi" at bounding box center [100, 302] width 14 height 7
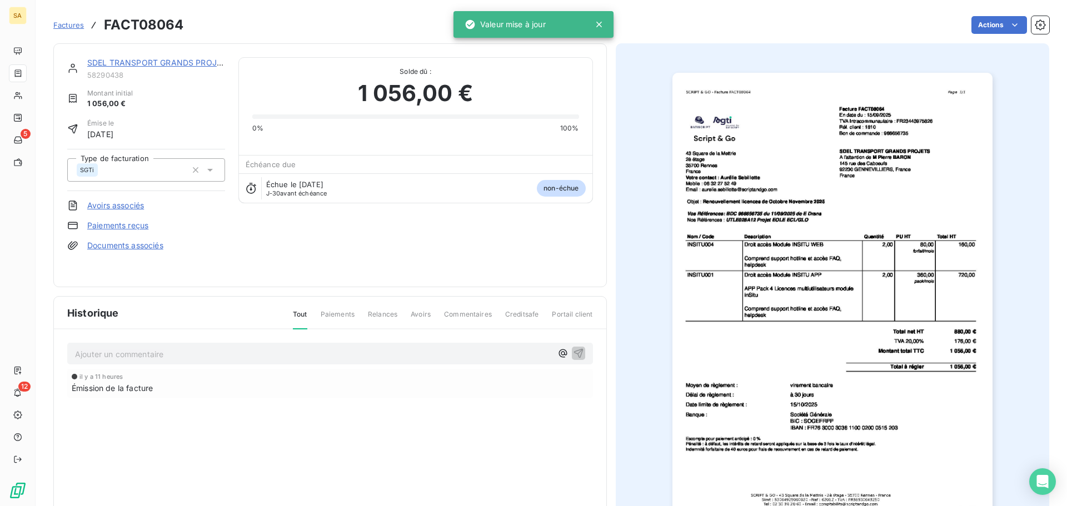
click at [58, 23] on span "Factures" at bounding box center [68, 25] width 31 height 9
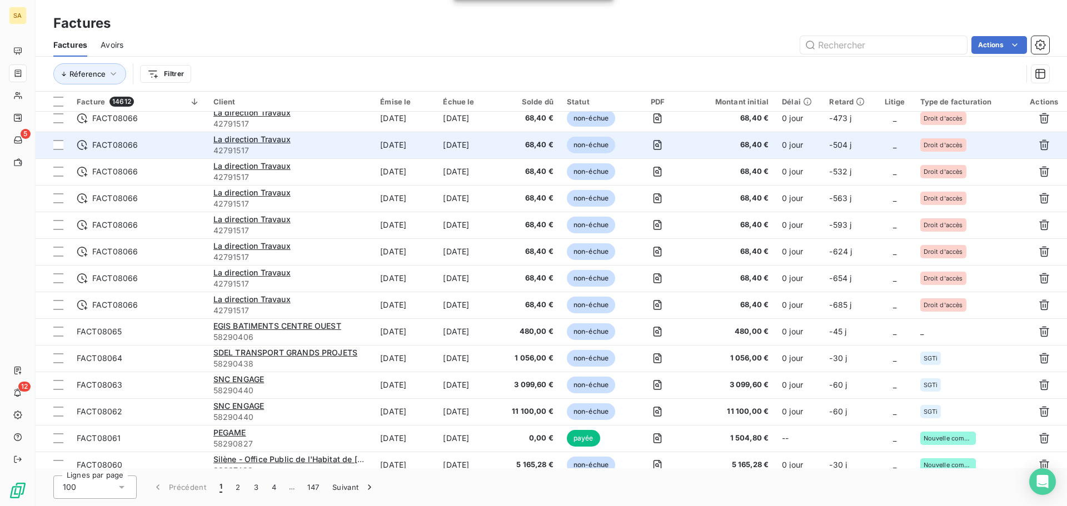
scroll to position [612, 0]
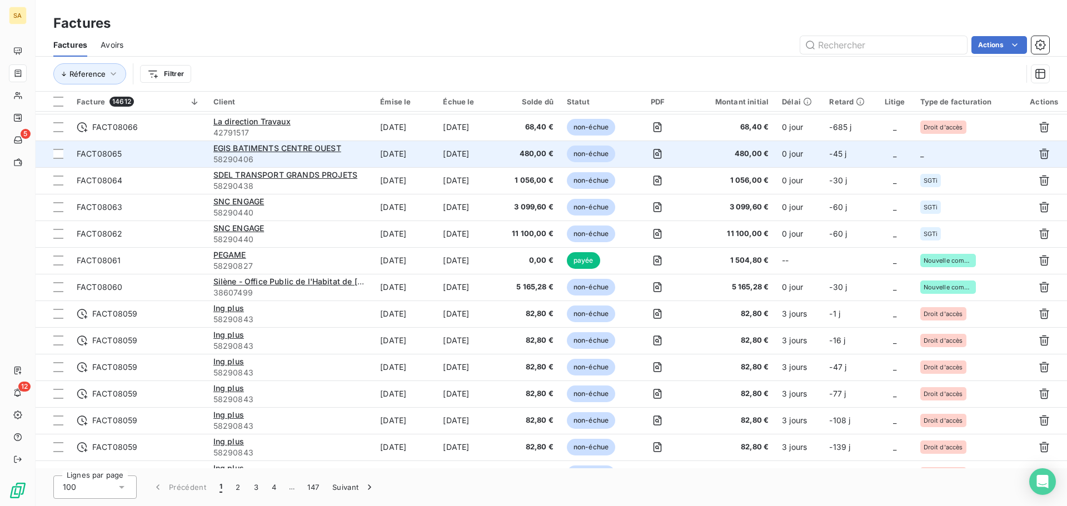
click at [951, 156] on td "_" at bounding box center [968, 154] width 108 height 27
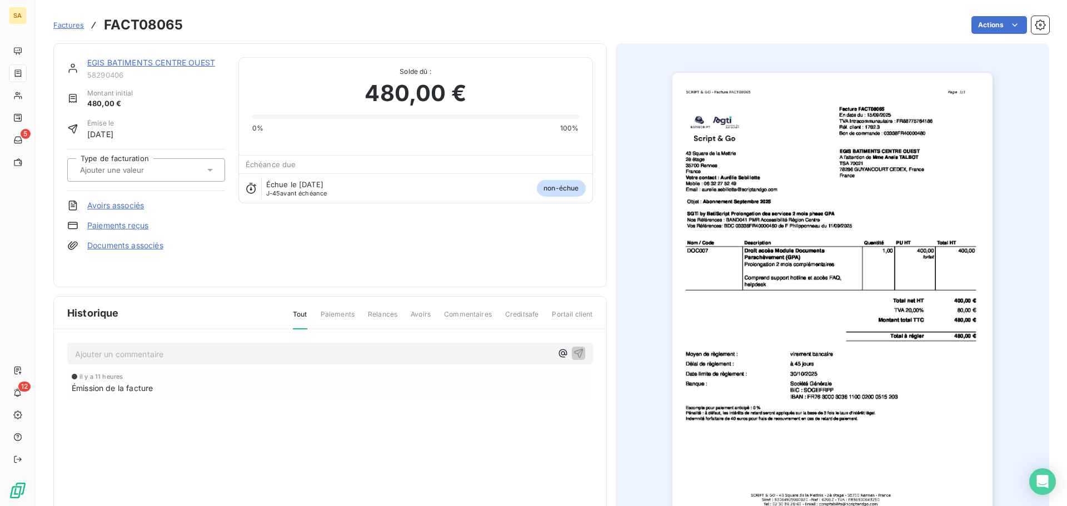
click at [134, 168] on input "text" at bounding box center [135, 170] width 112 height 10
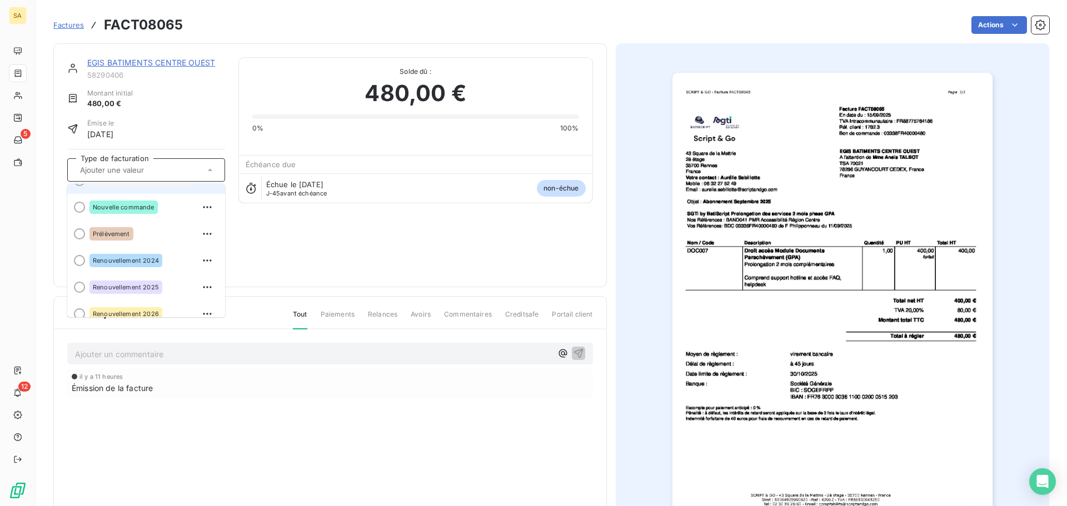
scroll to position [85, 0]
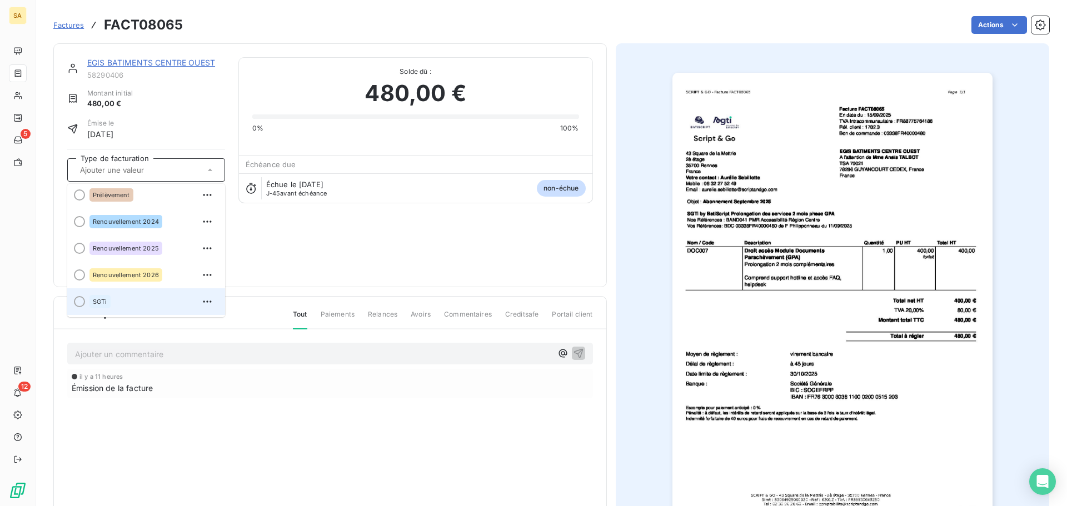
click at [111, 305] on div "SGTi" at bounding box center [153, 302] width 127 height 18
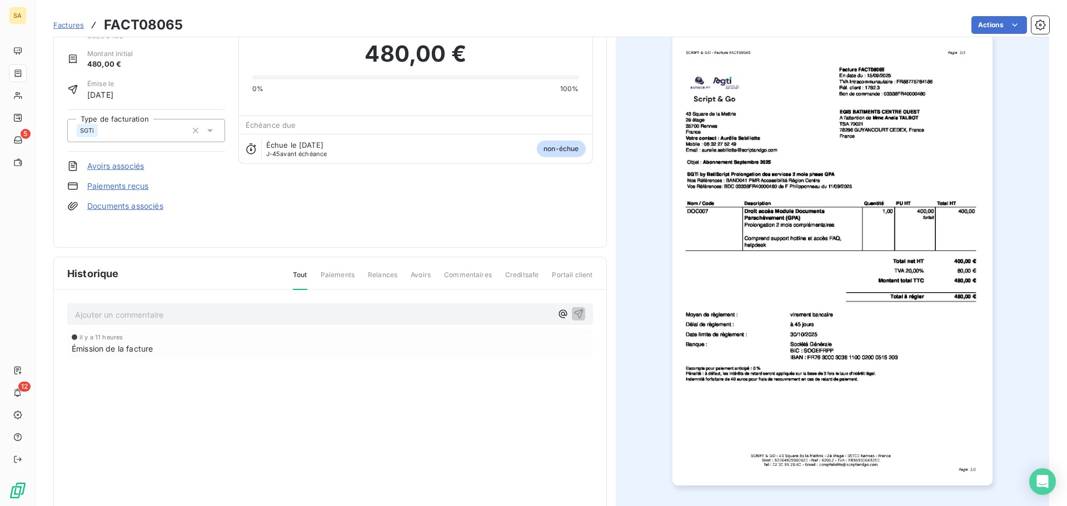
scroll to position [0, 0]
